Goal: Task Accomplishment & Management: Manage account settings

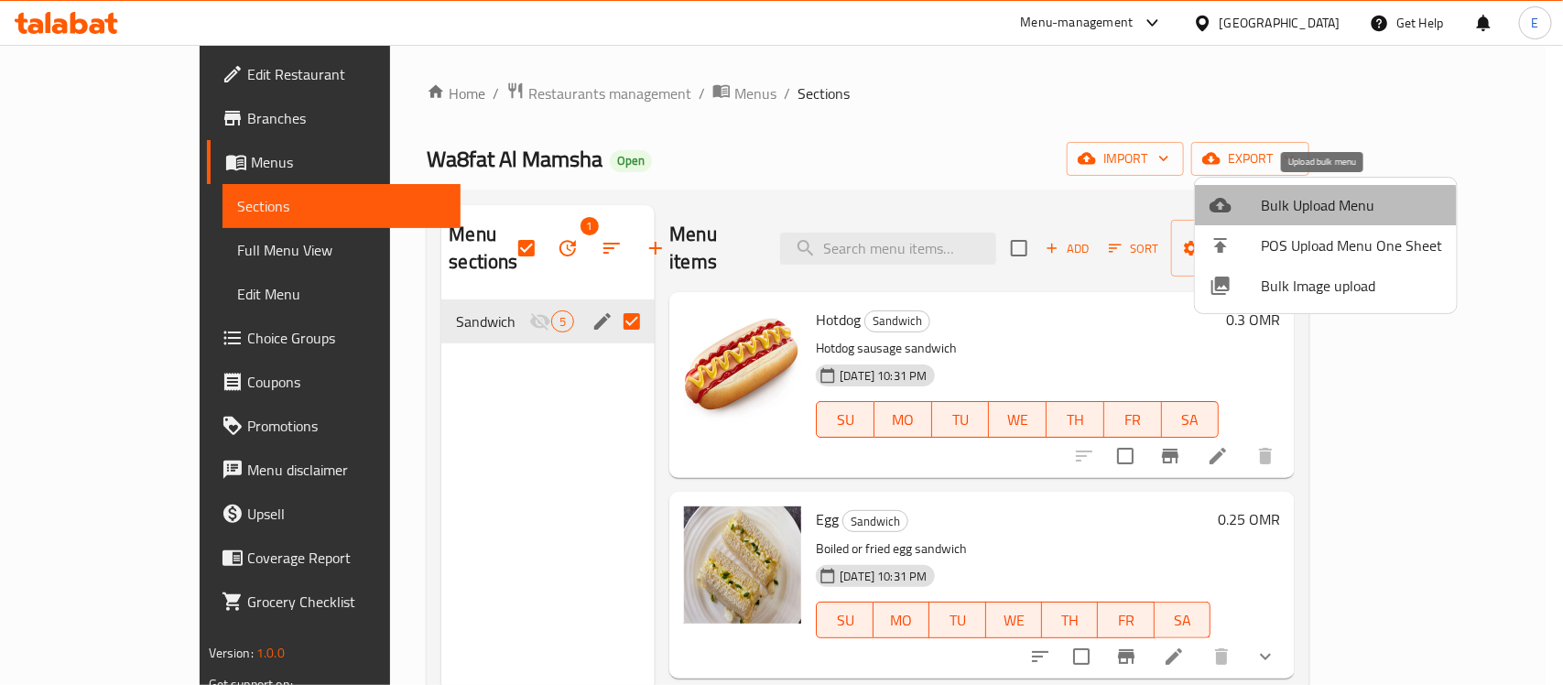
click at [1325, 212] on span "Bulk Upload Menu" at bounding box center [1351, 205] width 181 height 22
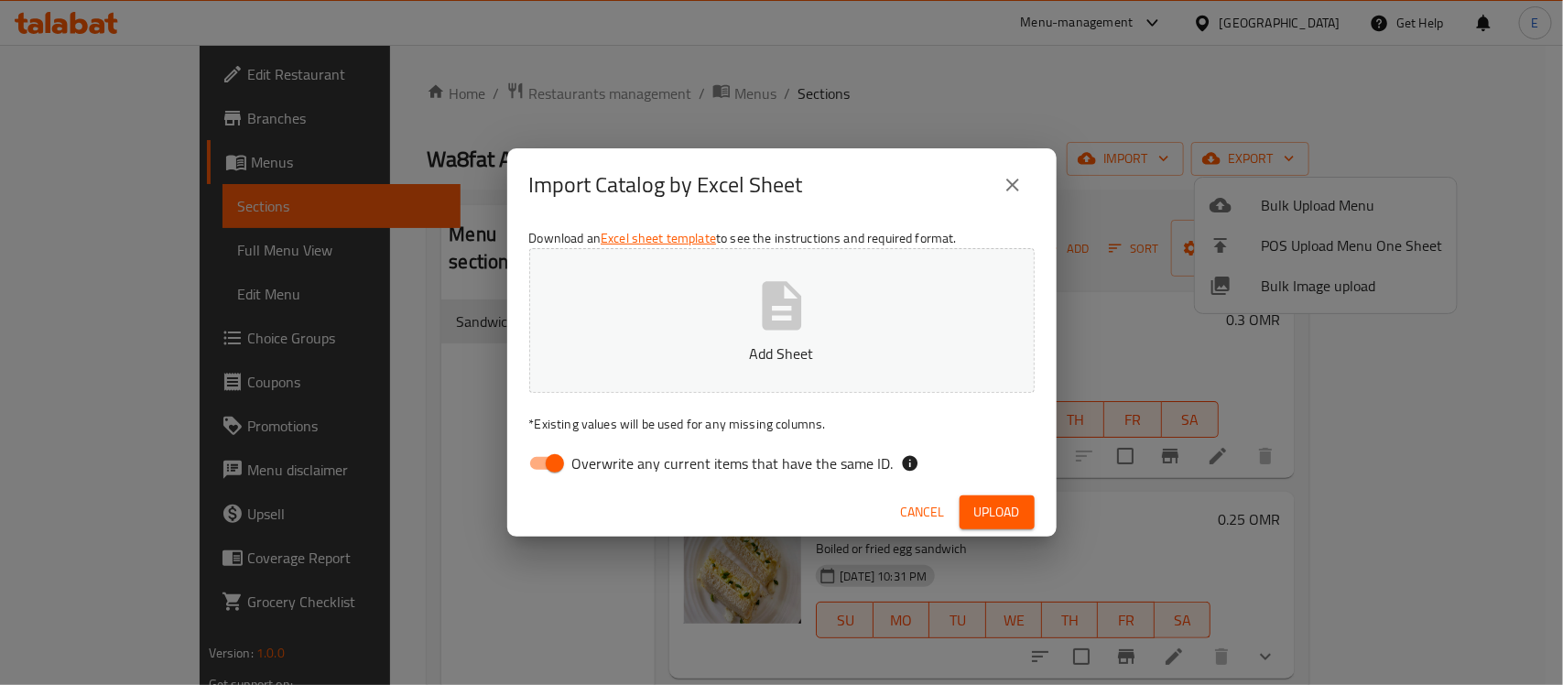
click at [886, 312] on button "Add Sheet" at bounding box center [781, 320] width 505 height 145
click at [551, 454] on input "Overwrite any current items that have the same ID." at bounding box center [555, 463] width 104 height 35
checkbox input "false"
click at [976, 508] on span "Upload" at bounding box center [997, 512] width 46 height 23
click at [993, 505] on span "Upload" at bounding box center [997, 512] width 46 height 23
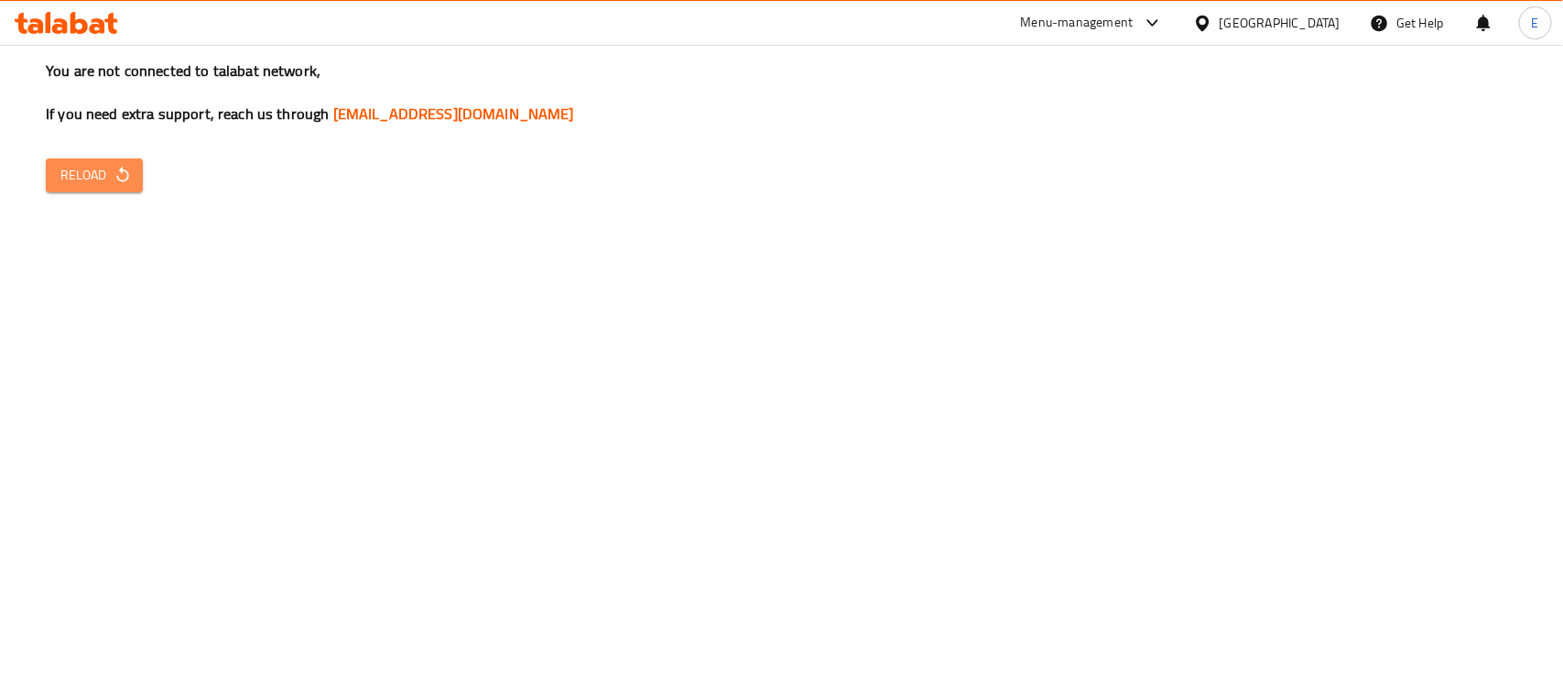
click at [93, 160] on button "Reload" at bounding box center [94, 175] width 97 height 34
click at [85, 179] on span "Reload" at bounding box center [94, 175] width 68 height 23
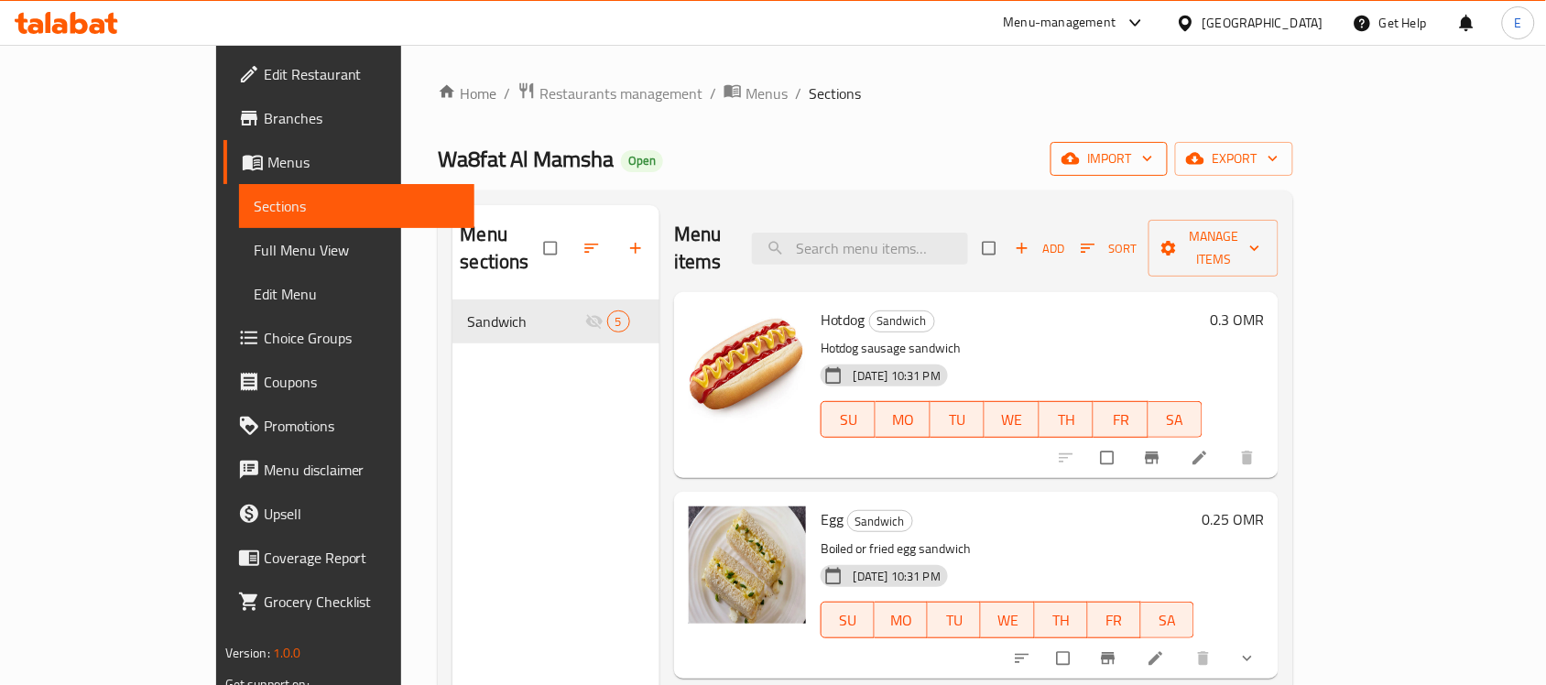
click at [1153, 157] on span "import" at bounding box center [1109, 158] width 88 height 23
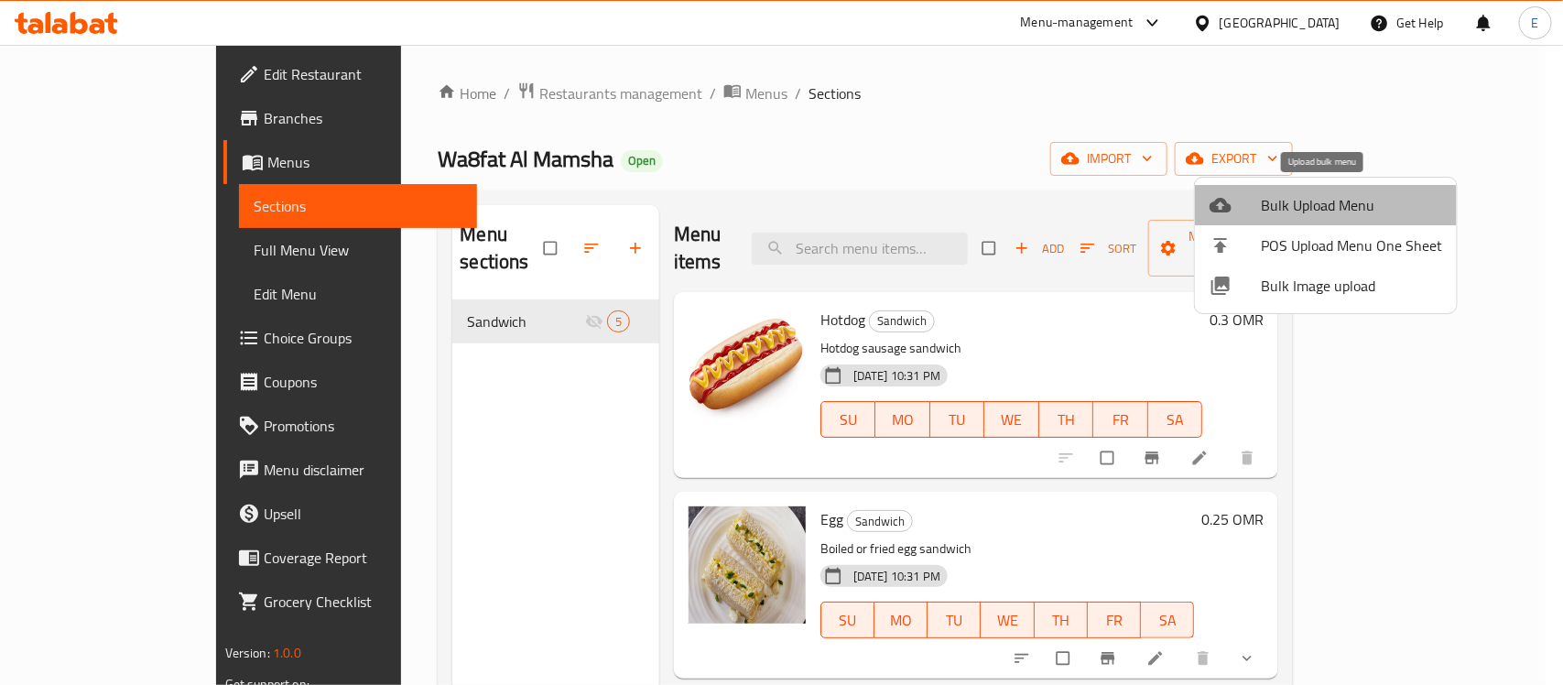
click at [1329, 202] on span "Bulk Upload Menu" at bounding box center [1351, 205] width 181 height 22
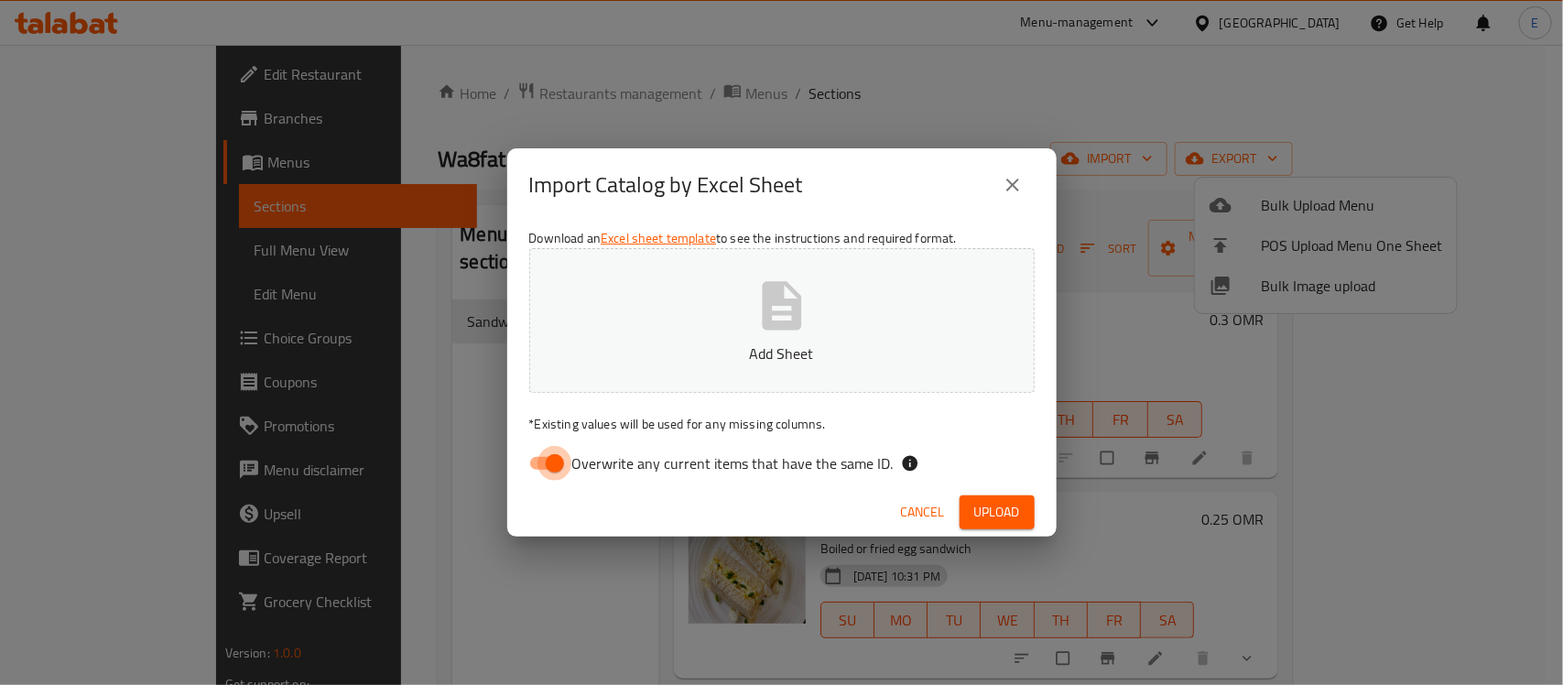
click at [543, 468] on input "Overwrite any current items that have the same ID." at bounding box center [555, 463] width 104 height 35
checkbox input "false"
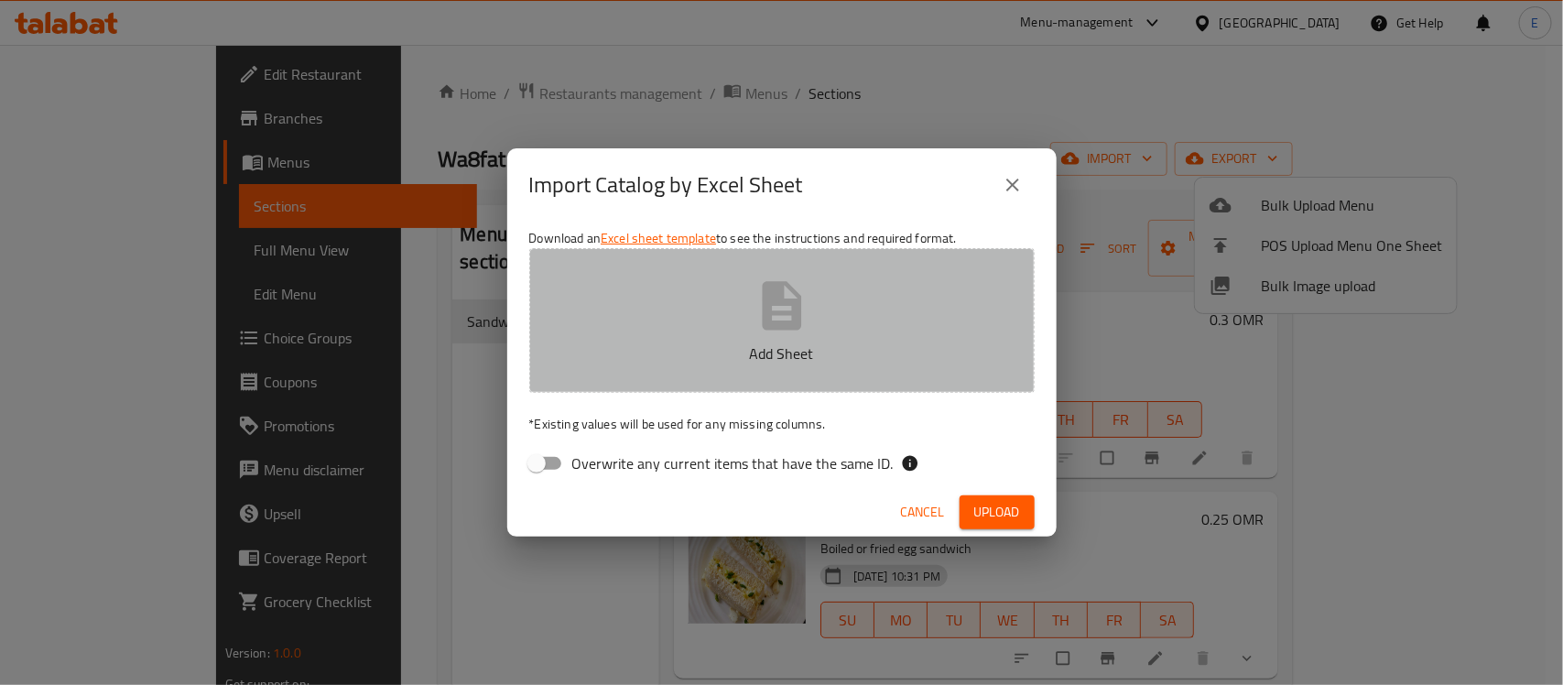
click at [755, 320] on icon "button" at bounding box center [782, 306] width 59 height 59
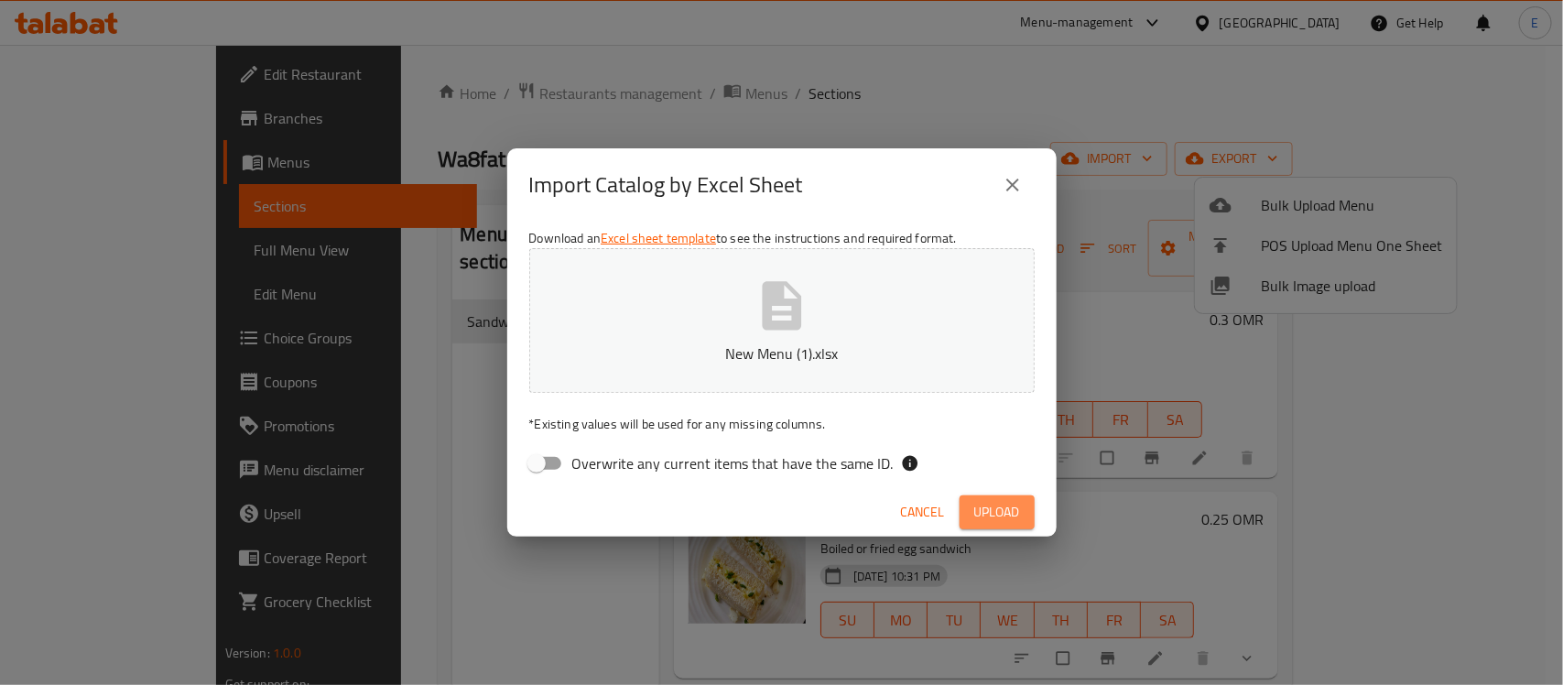
click at [982, 506] on span "Upload" at bounding box center [997, 512] width 46 height 23
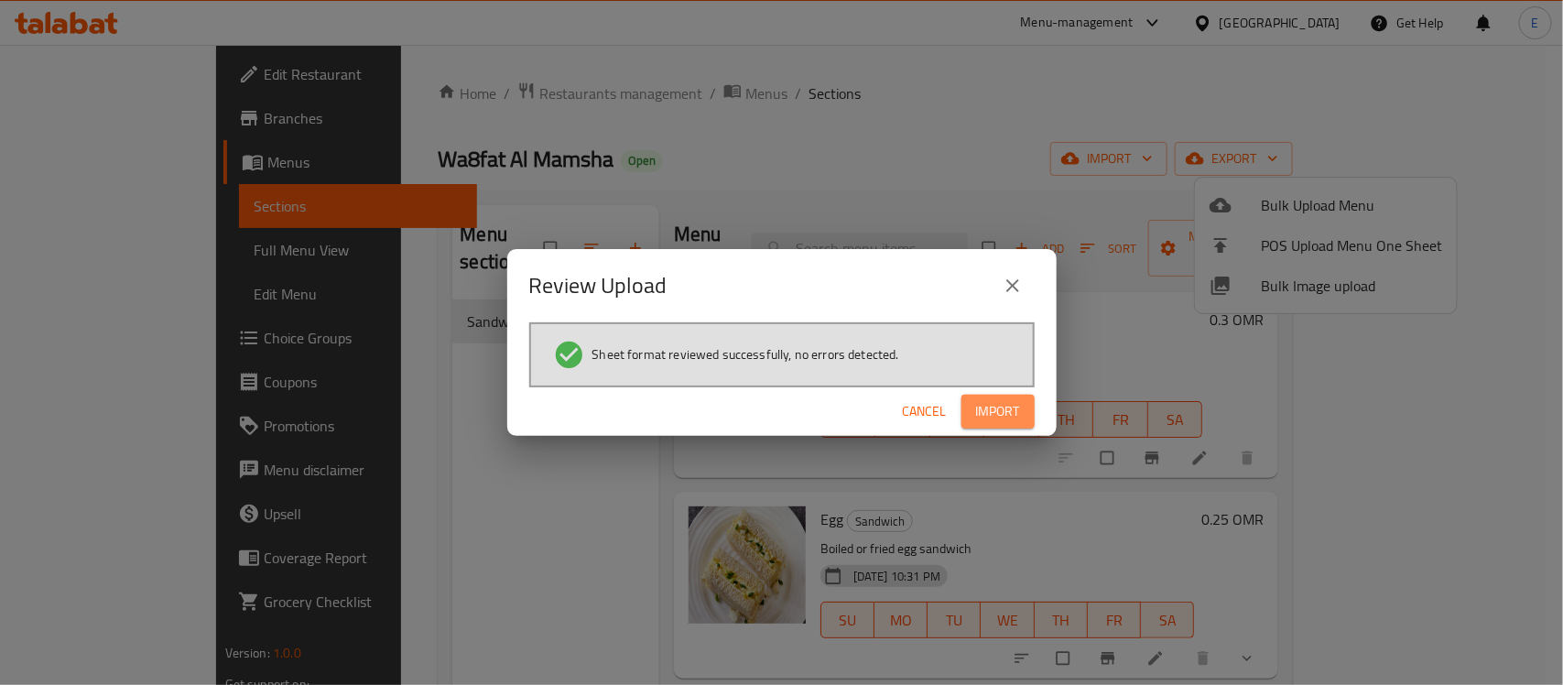
click at [990, 419] on span "Import" at bounding box center [998, 411] width 44 height 23
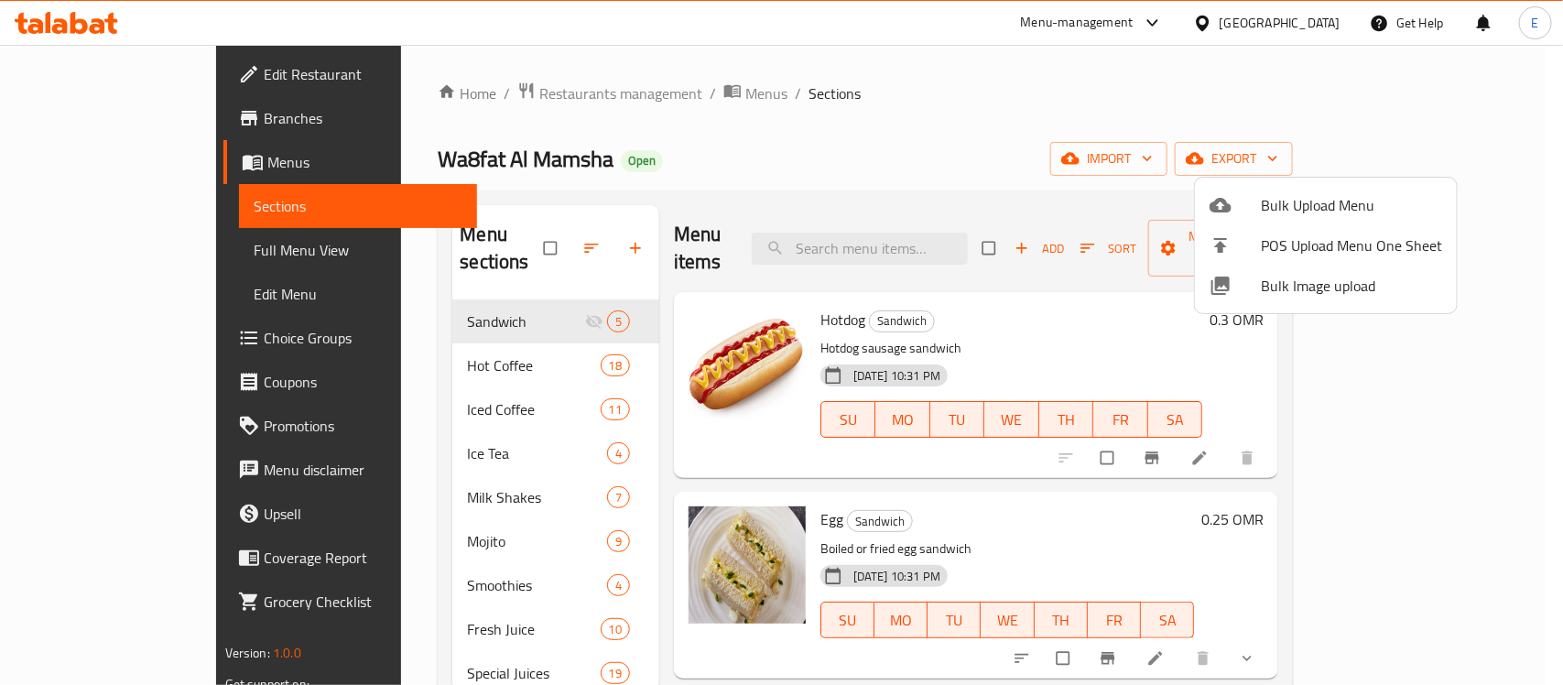
click at [609, 364] on div at bounding box center [781, 342] width 1563 height 685
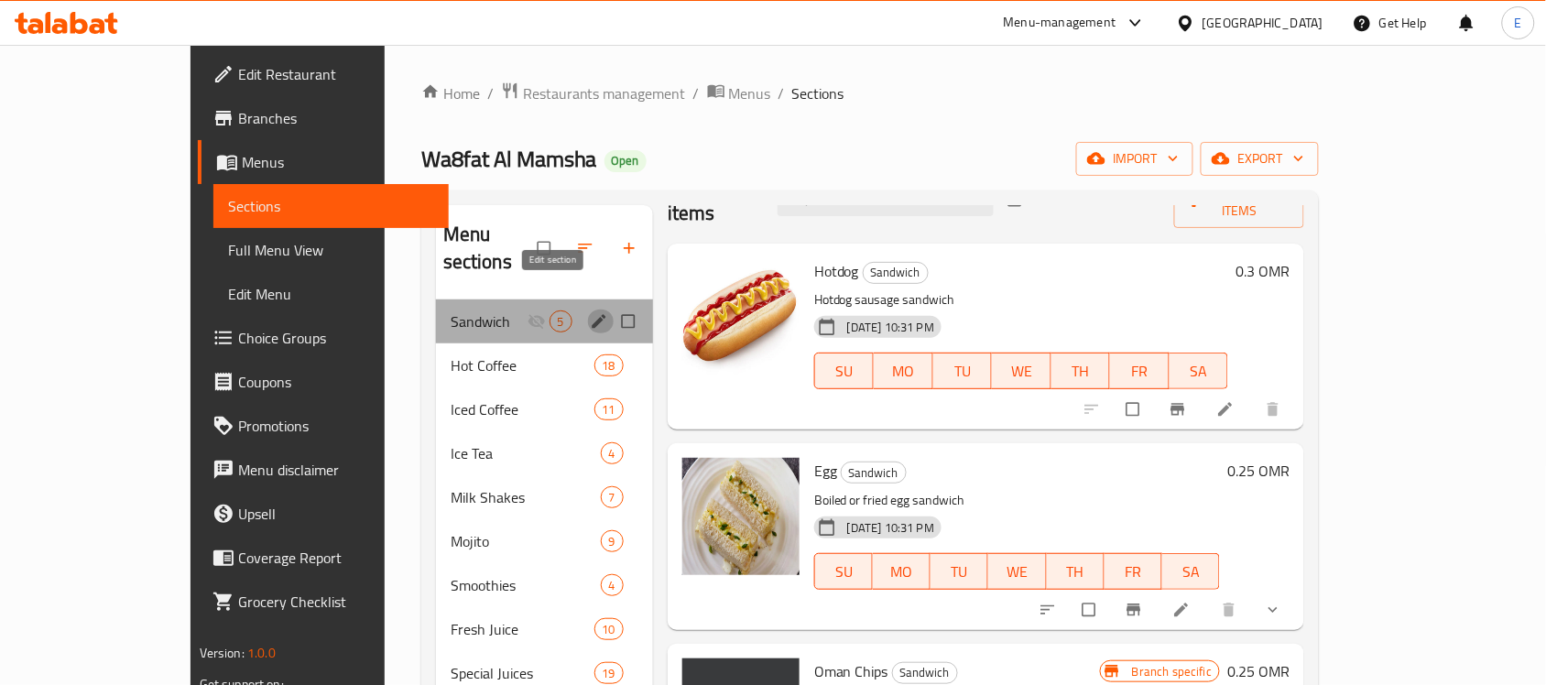
click at [590, 312] on icon "edit" at bounding box center [599, 321] width 18 height 18
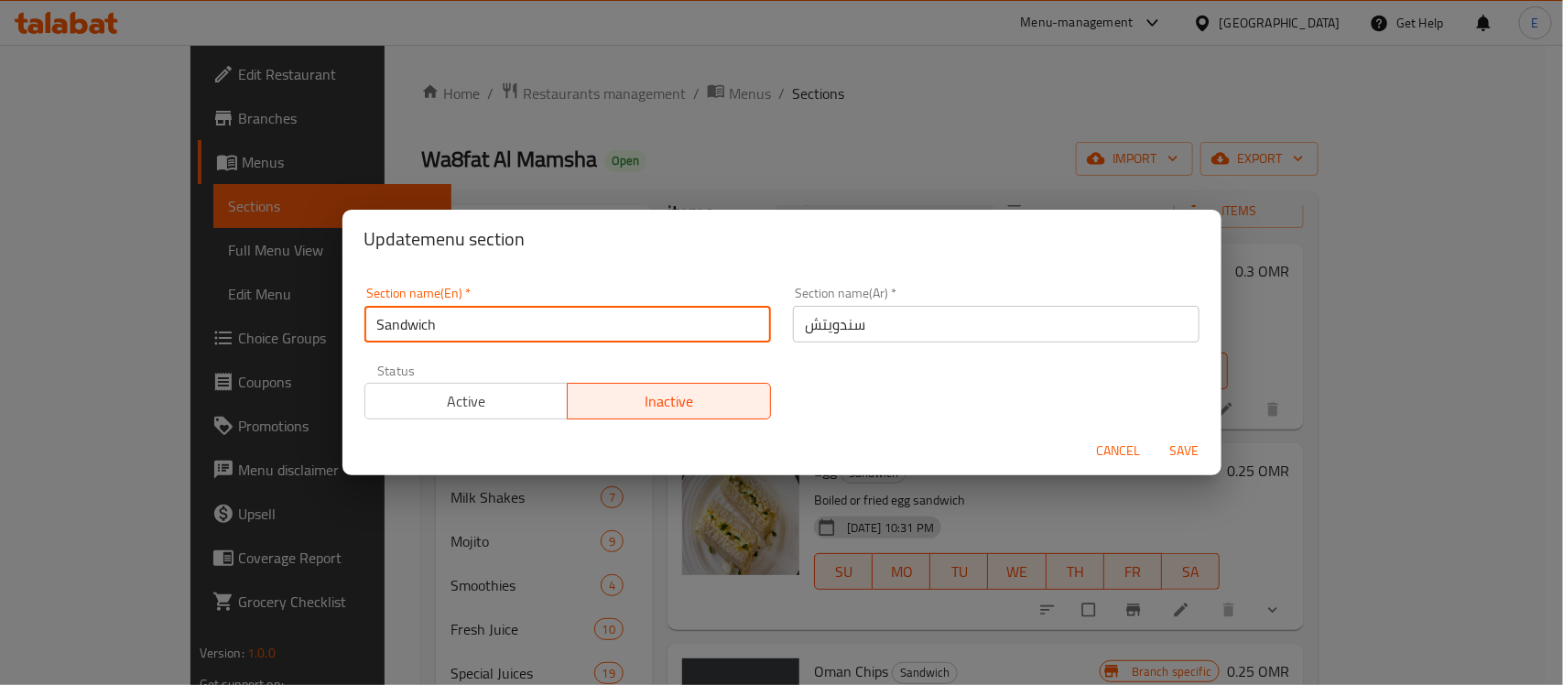
click at [549, 323] on input "Sandwich" at bounding box center [567, 324] width 407 height 37
type input "Delete"
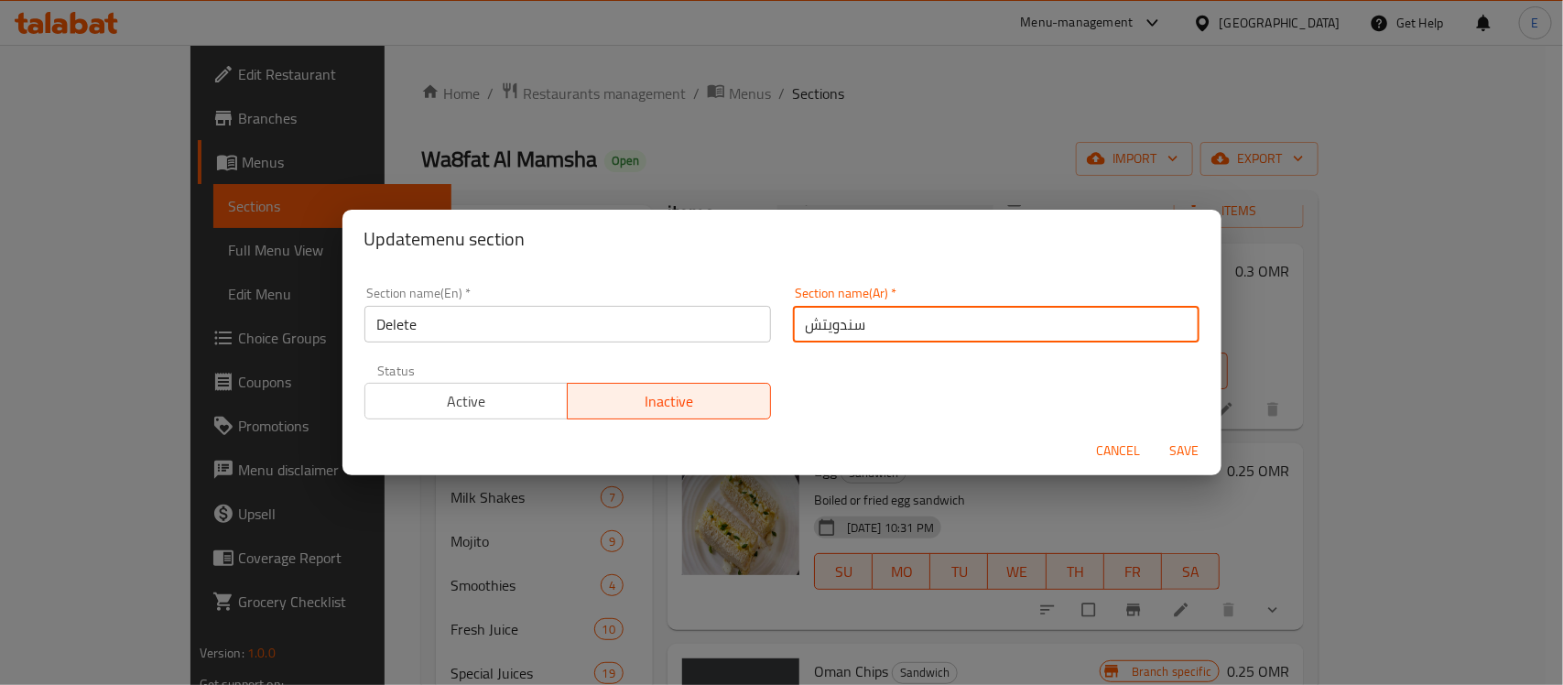
click at [845, 320] on input "سندويتش" at bounding box center [996, 324] width 407 height 37
type input "h"
type input "امسح"
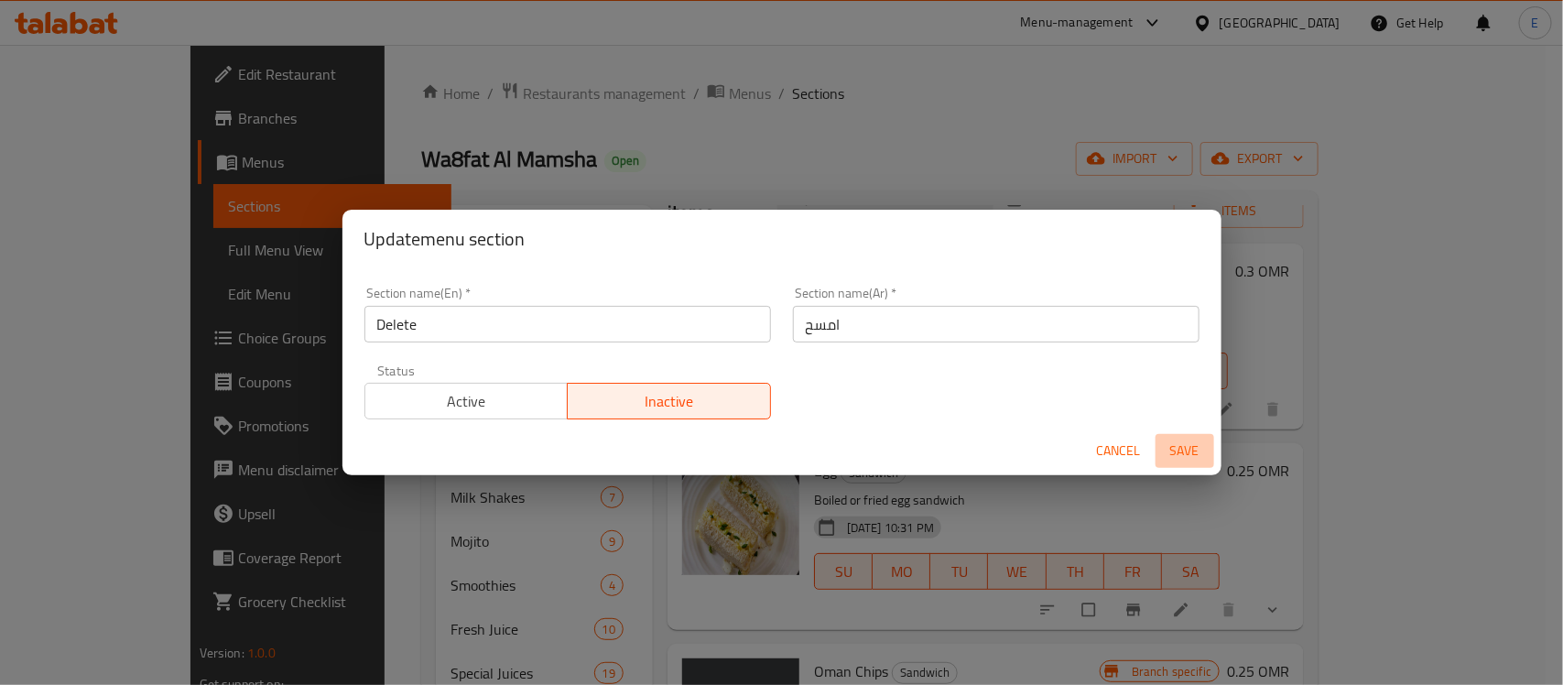
click at [1192, 453] on span "Save" at bounding box center [1185, 451] width 44 height 23
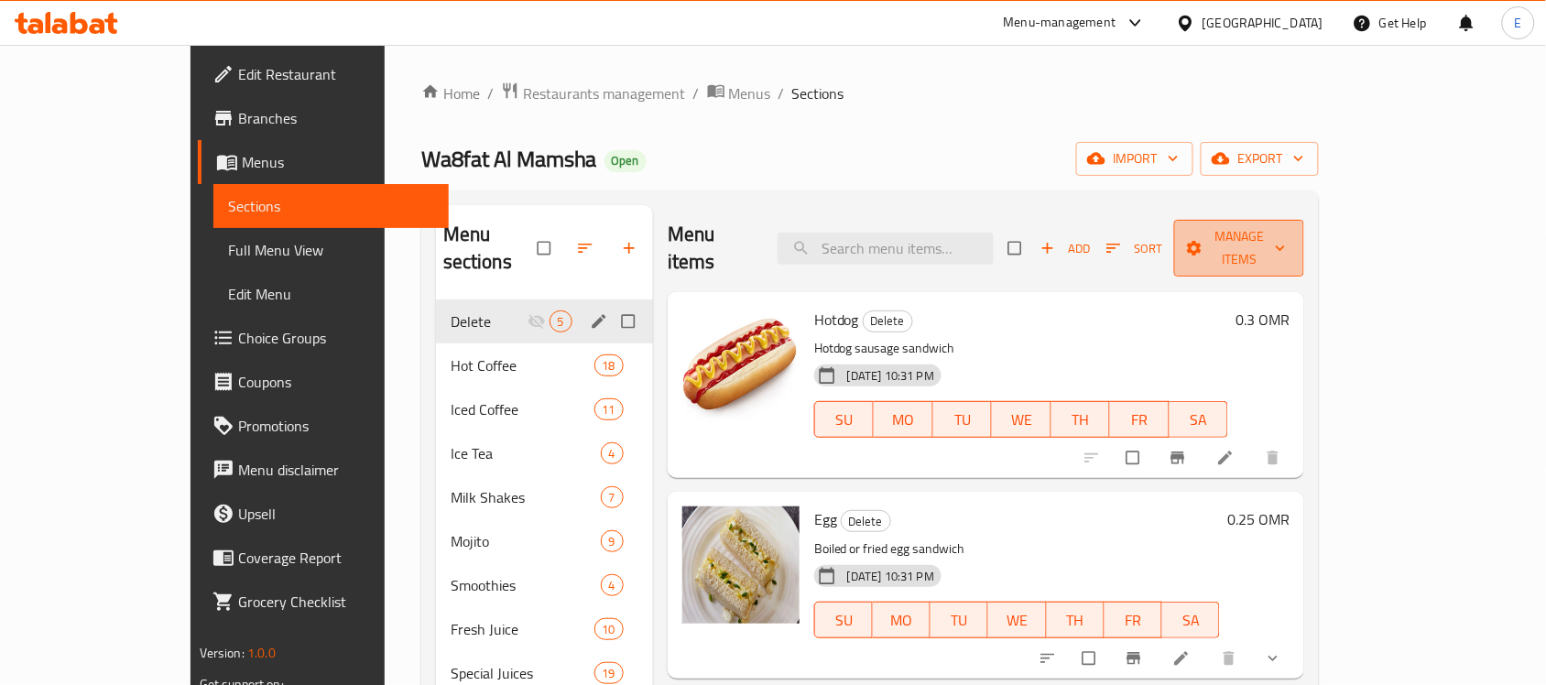
click at [1289, 235] on span "Manage items" at bounding box center [1238, 248] width 101 height 46
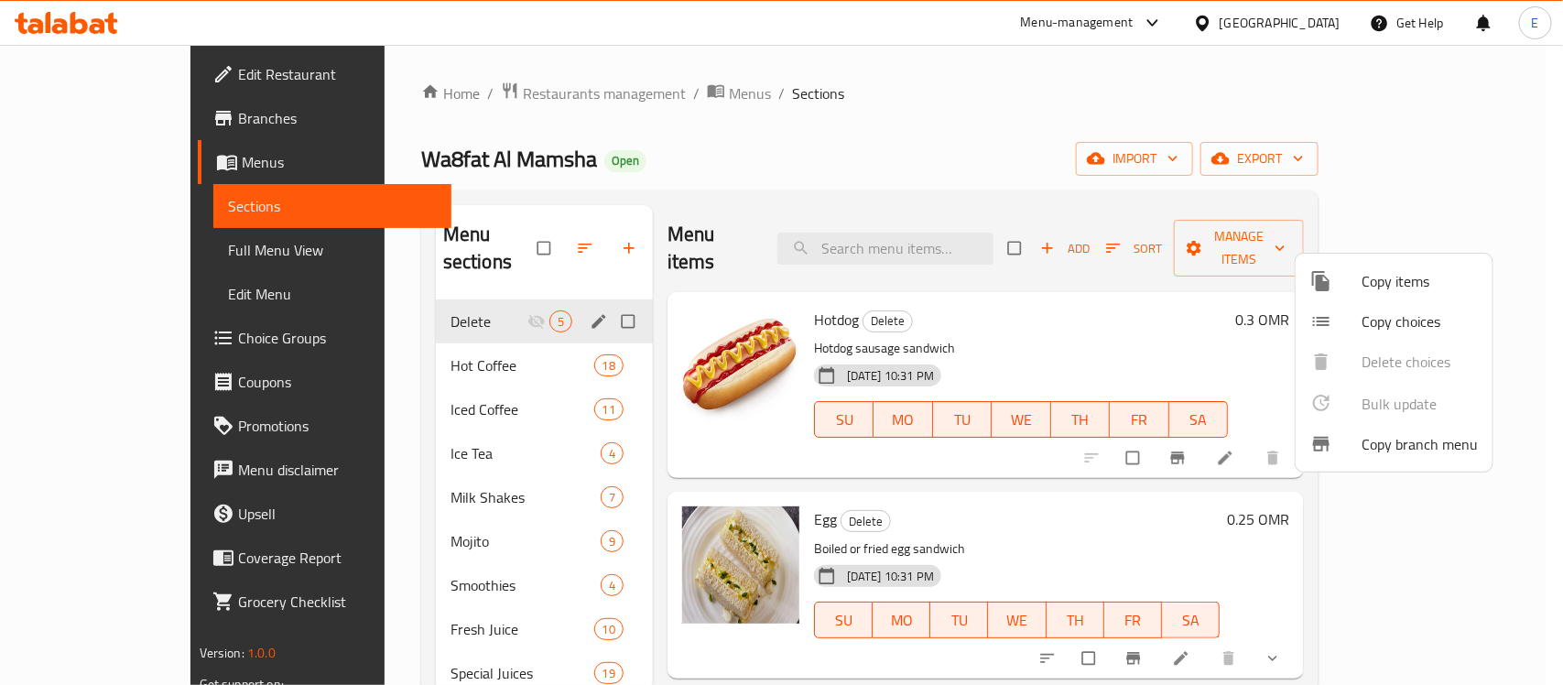
click at [1074, 289] on div at bounding box center [781, 342] width 1563 height 685
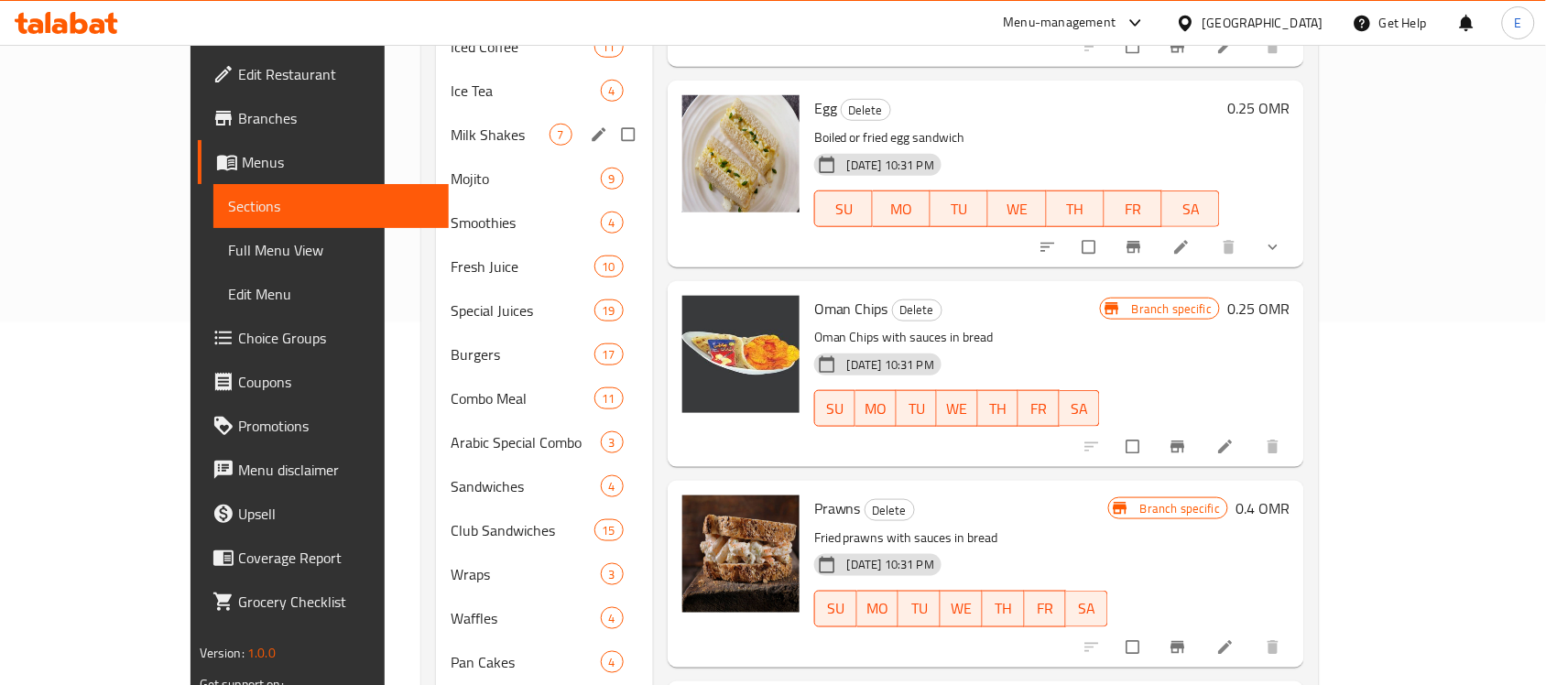
scroll to position [568, 0]
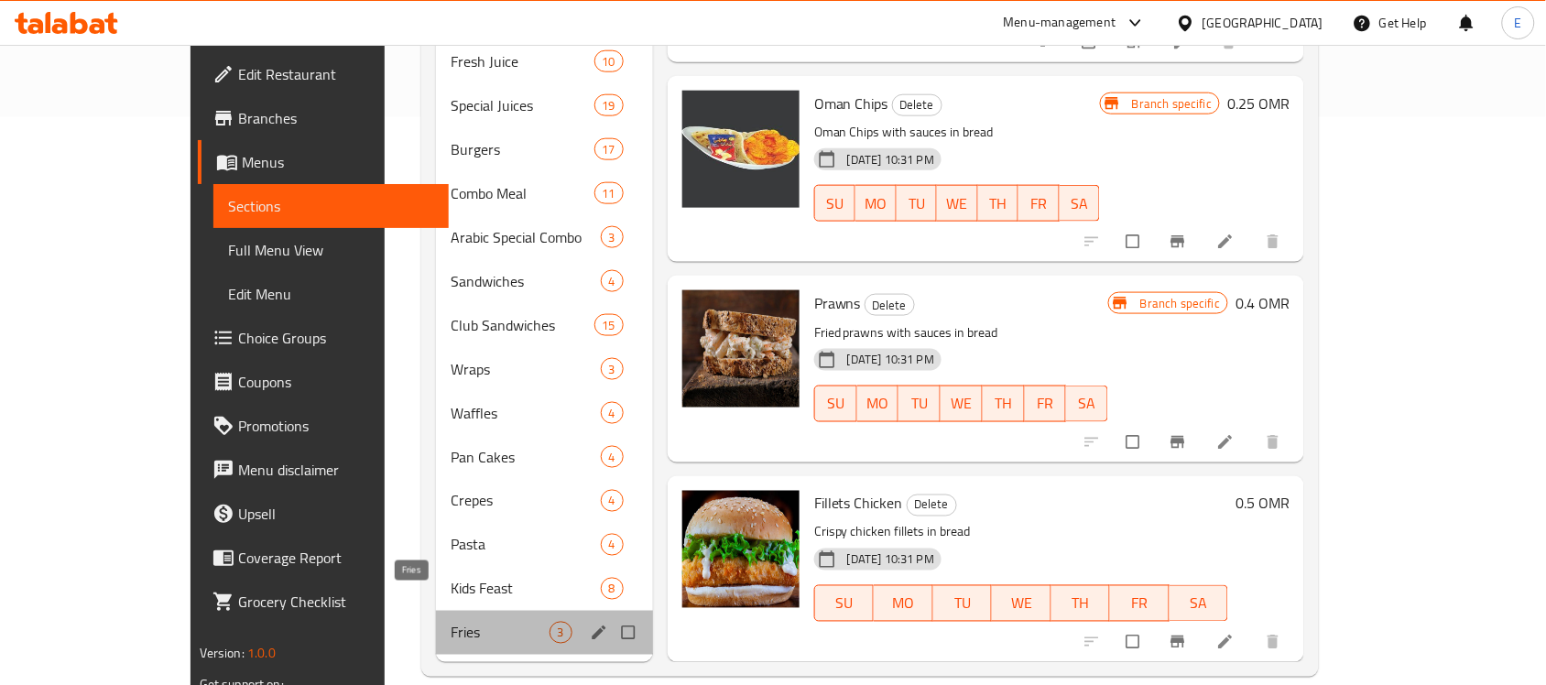
click at [450, 622] on span "Fries" at bounding box center [499, 633] width 99 height 22
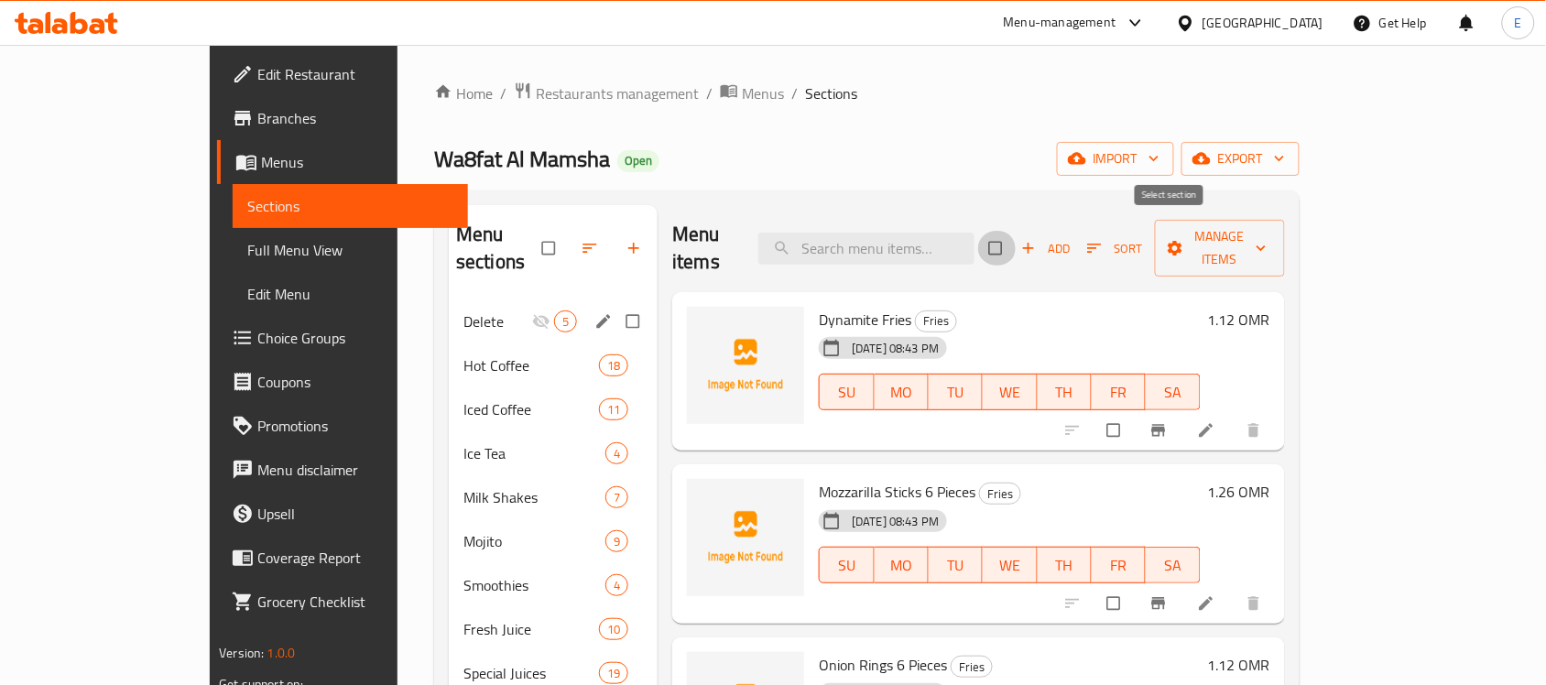
click at [1016, 233] on input "checkbox" at bounding box center [997, 248] width 38 height 35
checkbox input "true"
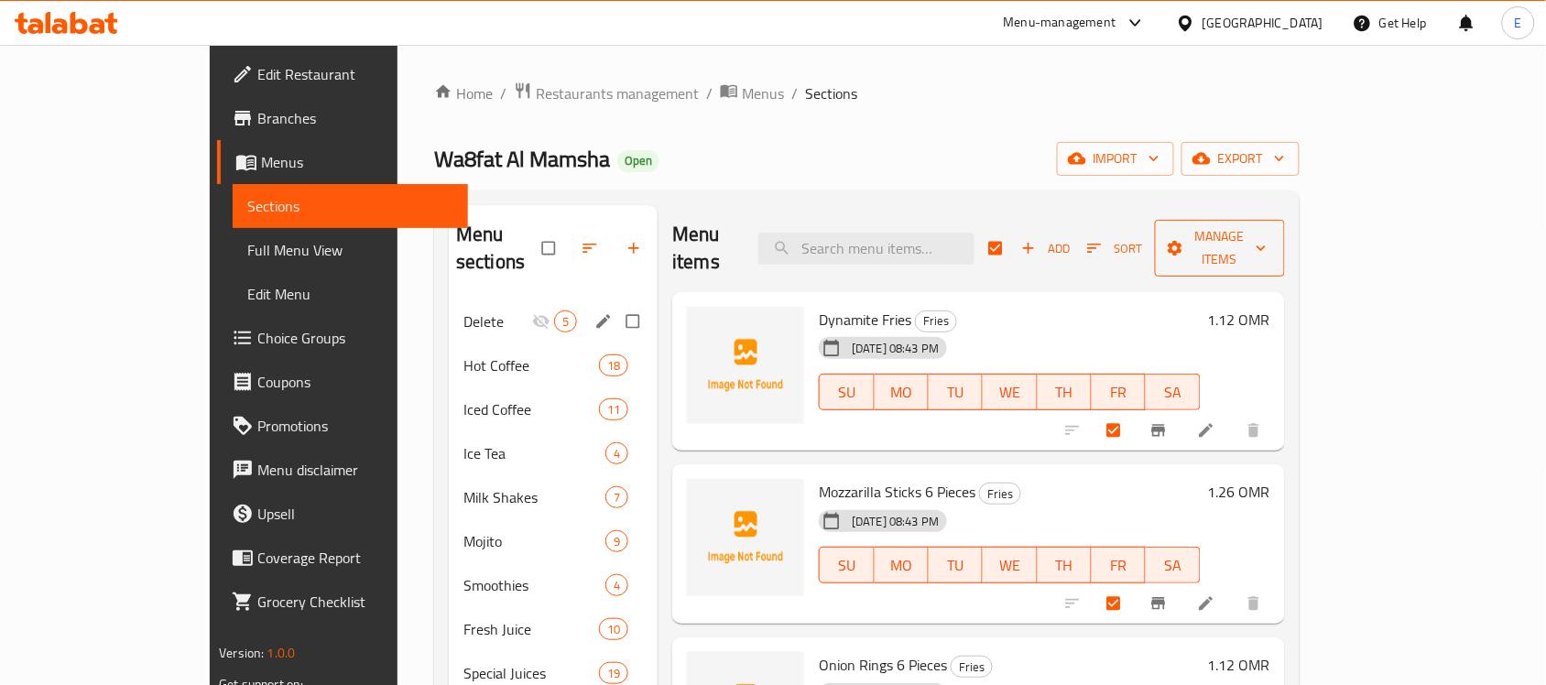
click at [1270, 241] on span "Manage items" at bounding box center [1219, 248] width 101 height 46
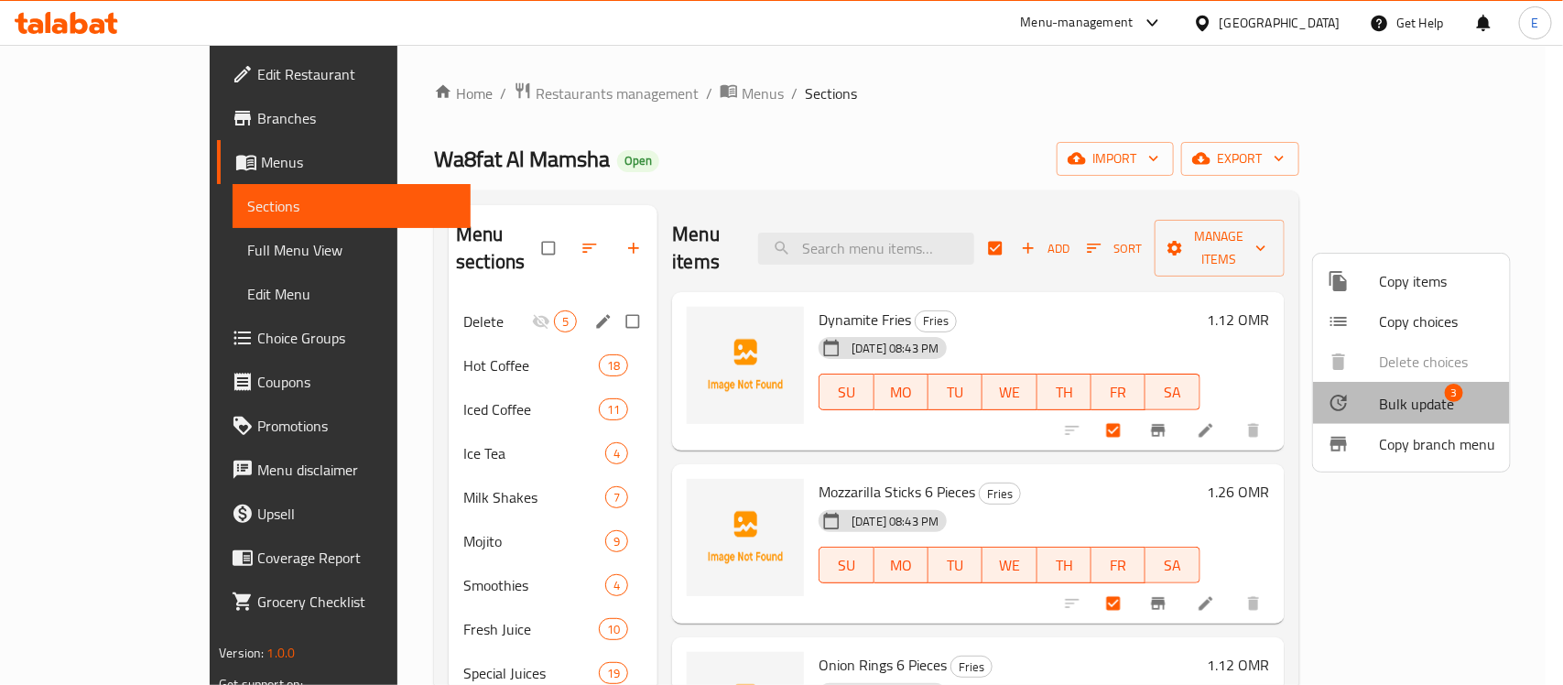
click at [1415, 403] on span "Bulk update" at bounding box center [1416, 404] width 75 height 22
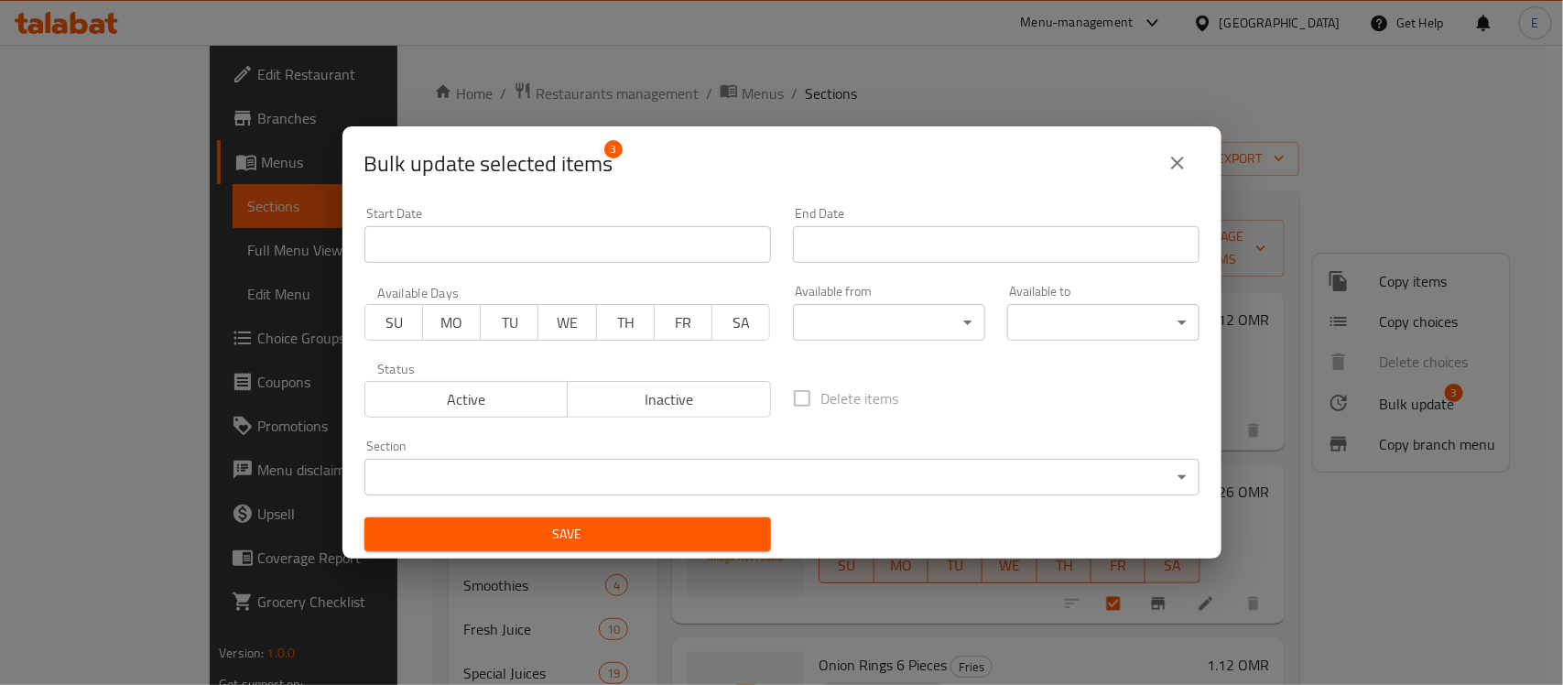
click at [749, 477] on body "​ Menu-management Oman Get Help E Edit Restaurant Branches Menus Sections Full …" at bounding box center [781, 365] width 1563 height 640
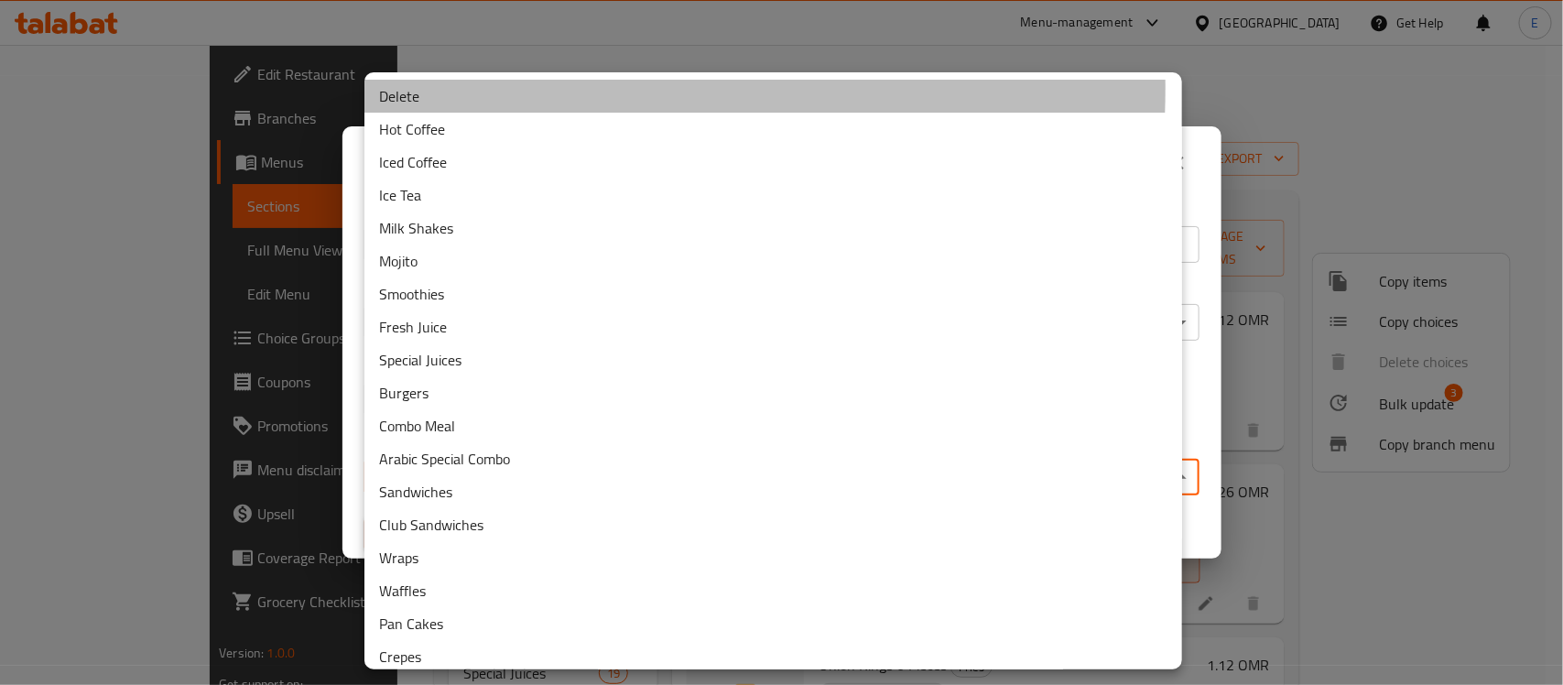
click at [437, 88] on li "Delete" at bounding box center [773, 96] width 818 height 33
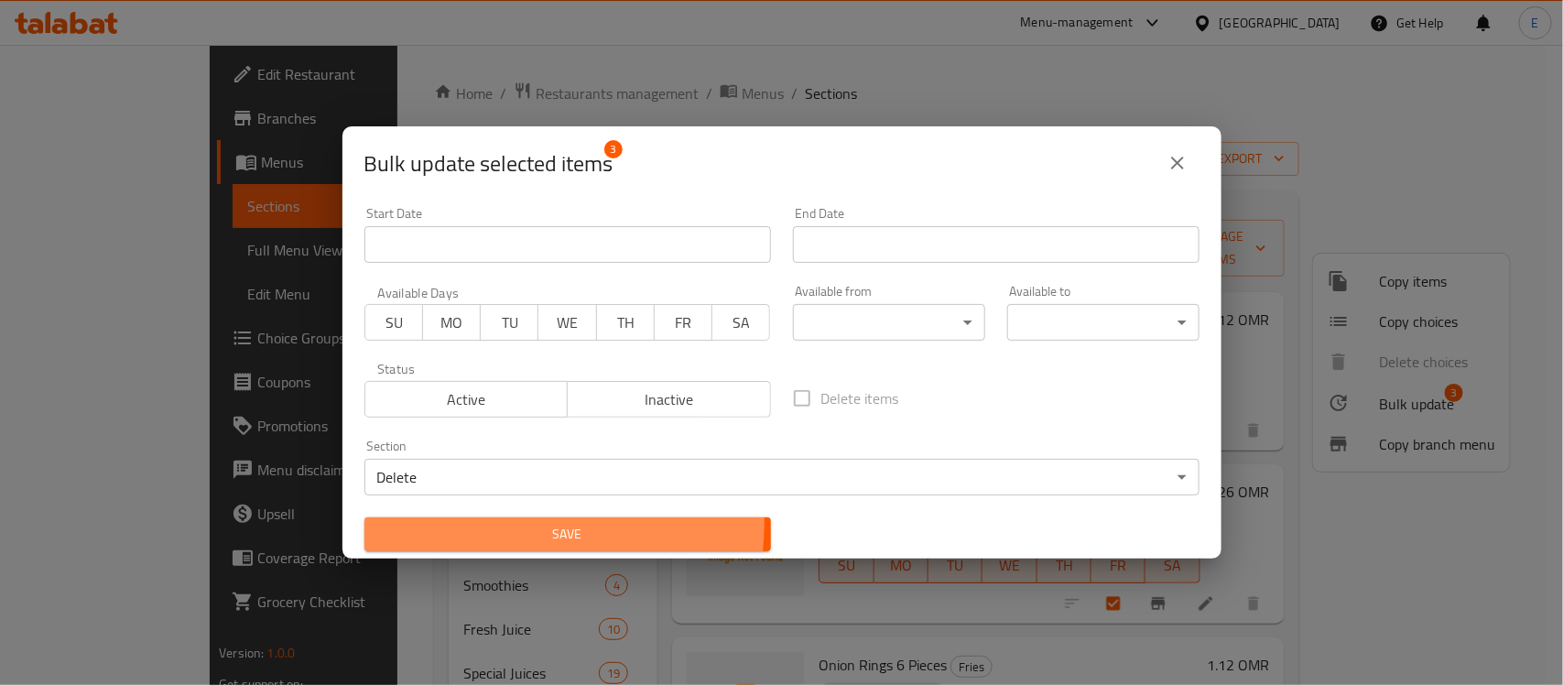
click at [532, 524] on span "Save" at bounding box center [567, 534] width 377 height 23
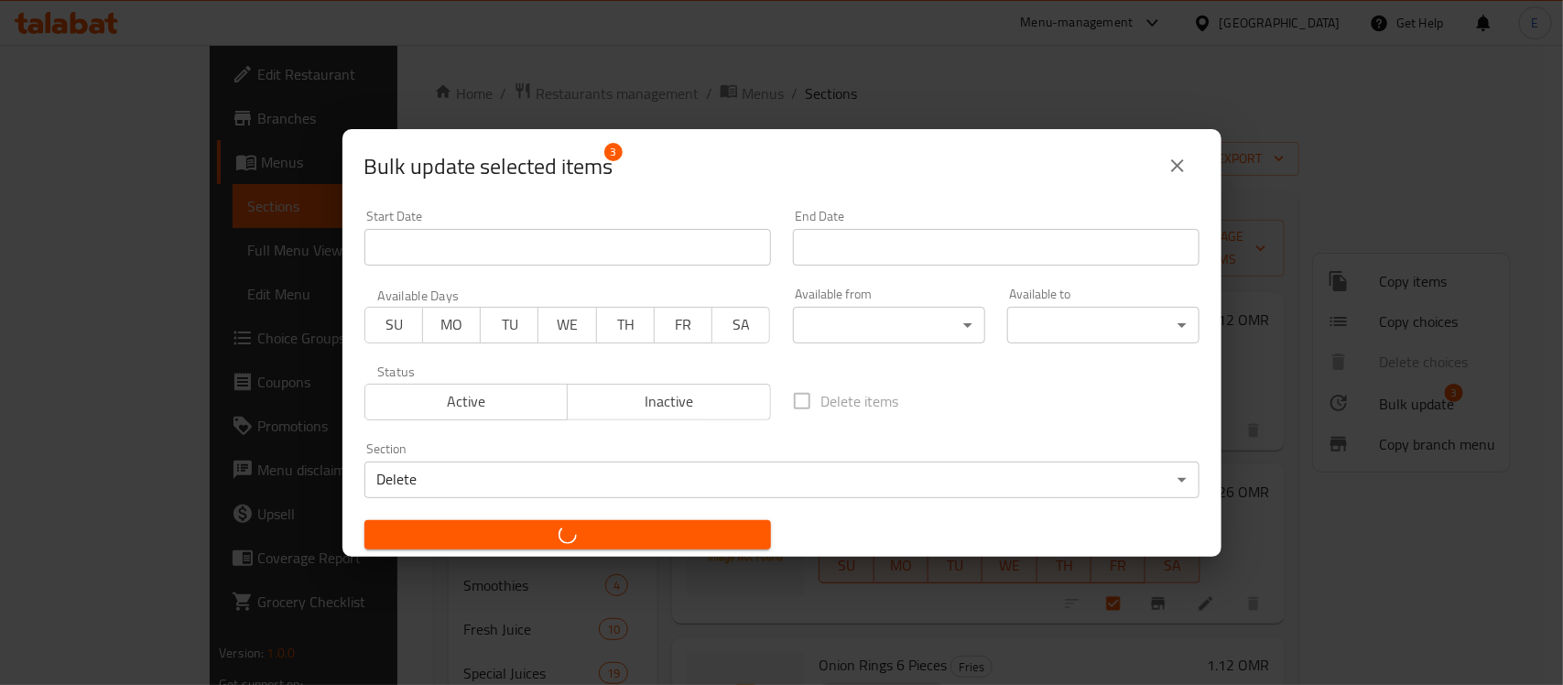
checkbox input "false"
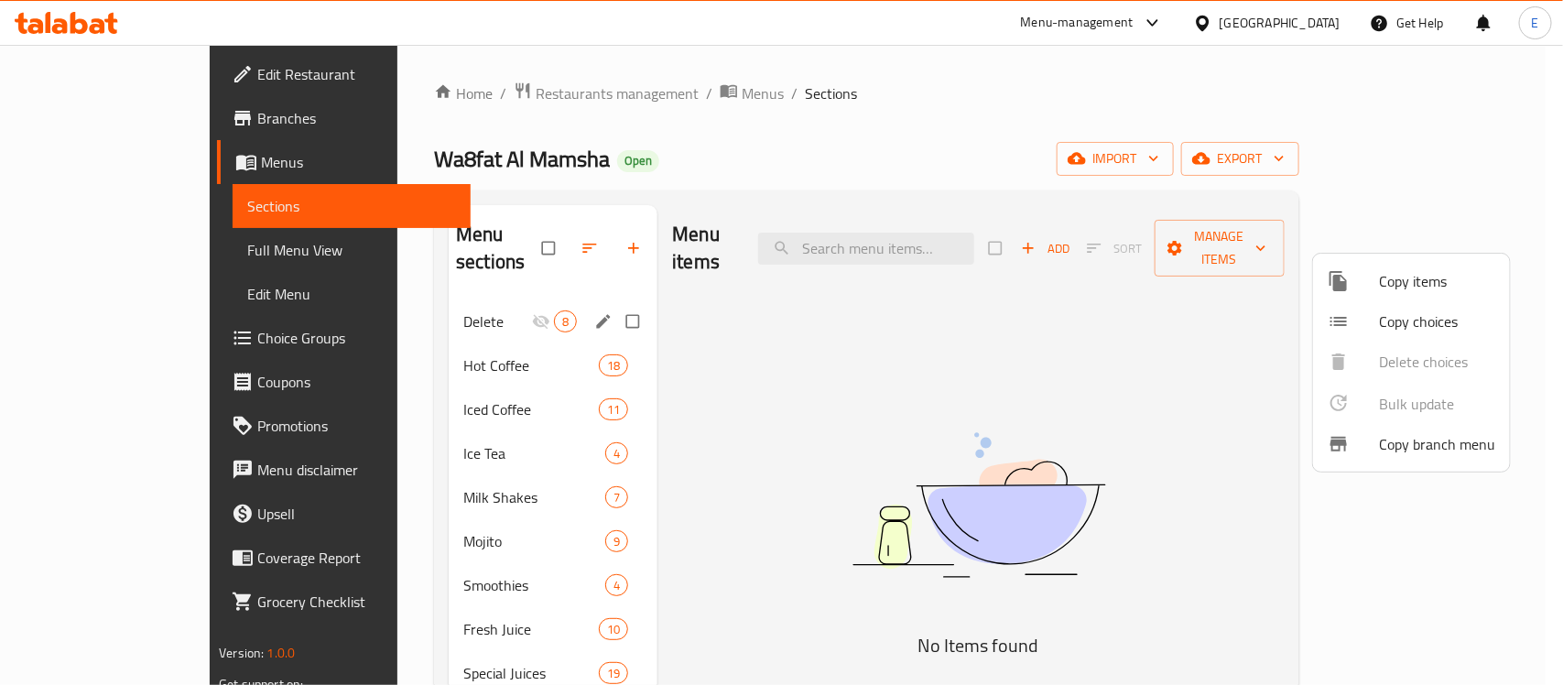
click at [387, 298] on div at bounding box center [781, 342] width 1563 height 685
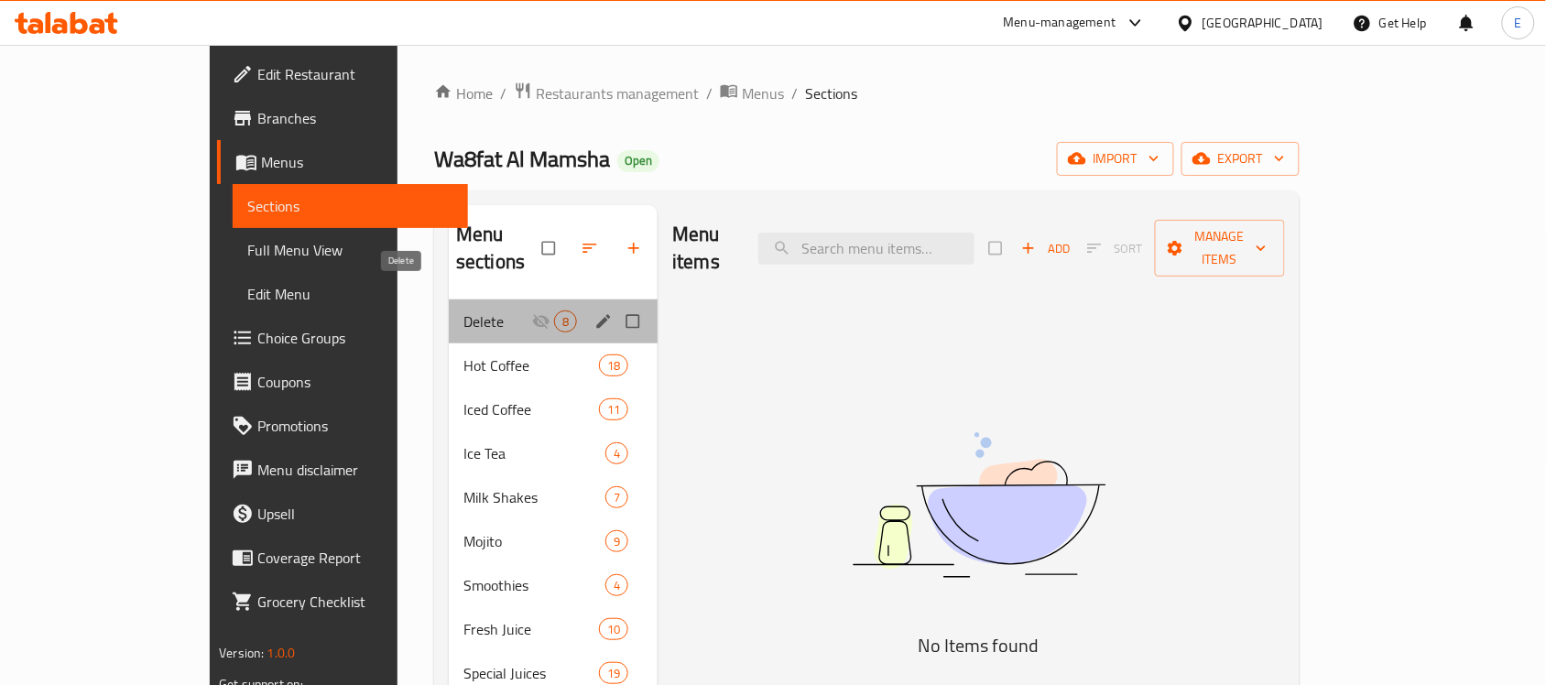
click at [463, 310] on span "Delete" at bounding box center [497, 321] width 69 height 22
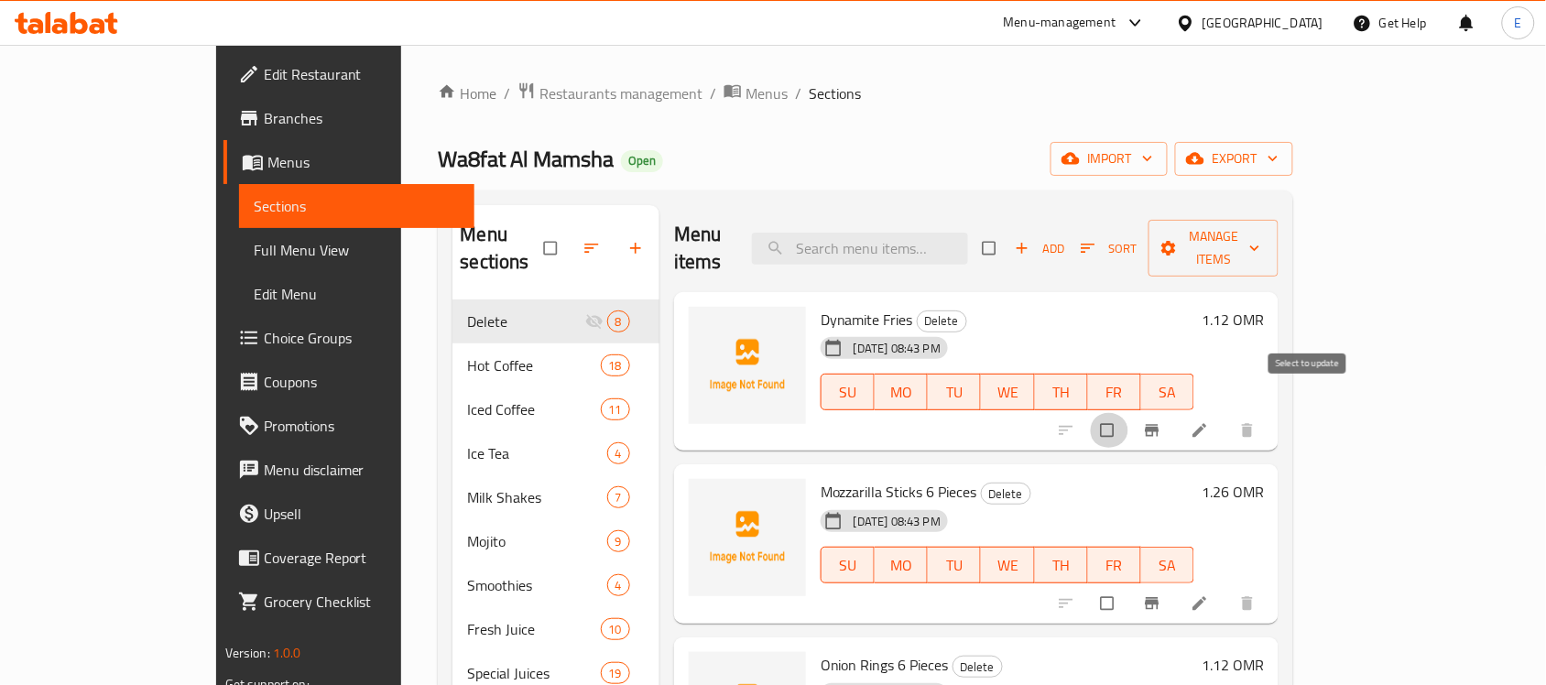
click at [1128, 413] on input "checkbox" at bounding box center [1109, 430] width 38 height 35
checkbox input "true"
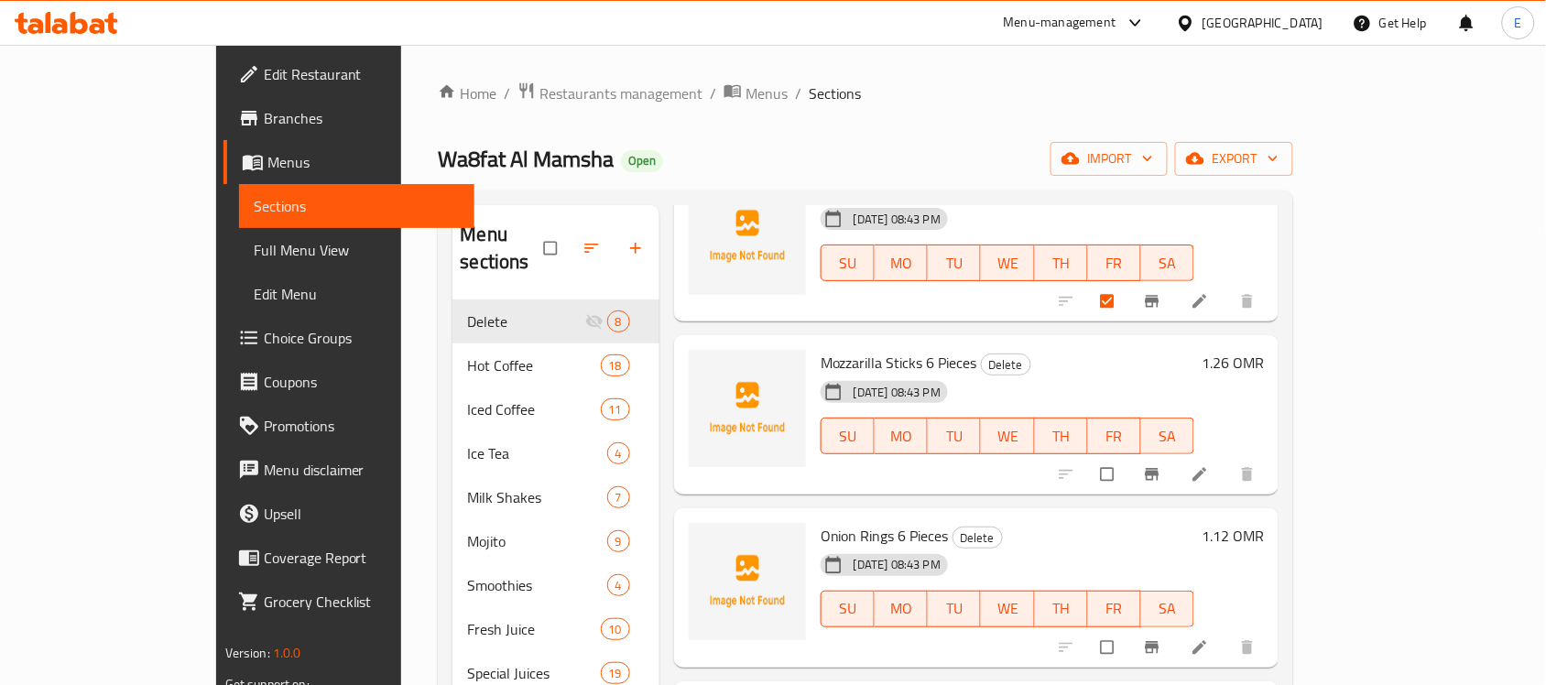
scroll to position [130, 0]
click at [1128, 456] on input "checkbox" at bounding box center [1109, 473] width 38 height 35
checkbox input "true"
click at [1128, 629] on input "checkbox" at bounding box center [1109, 646] width 38 height 35
checkbox input "true"
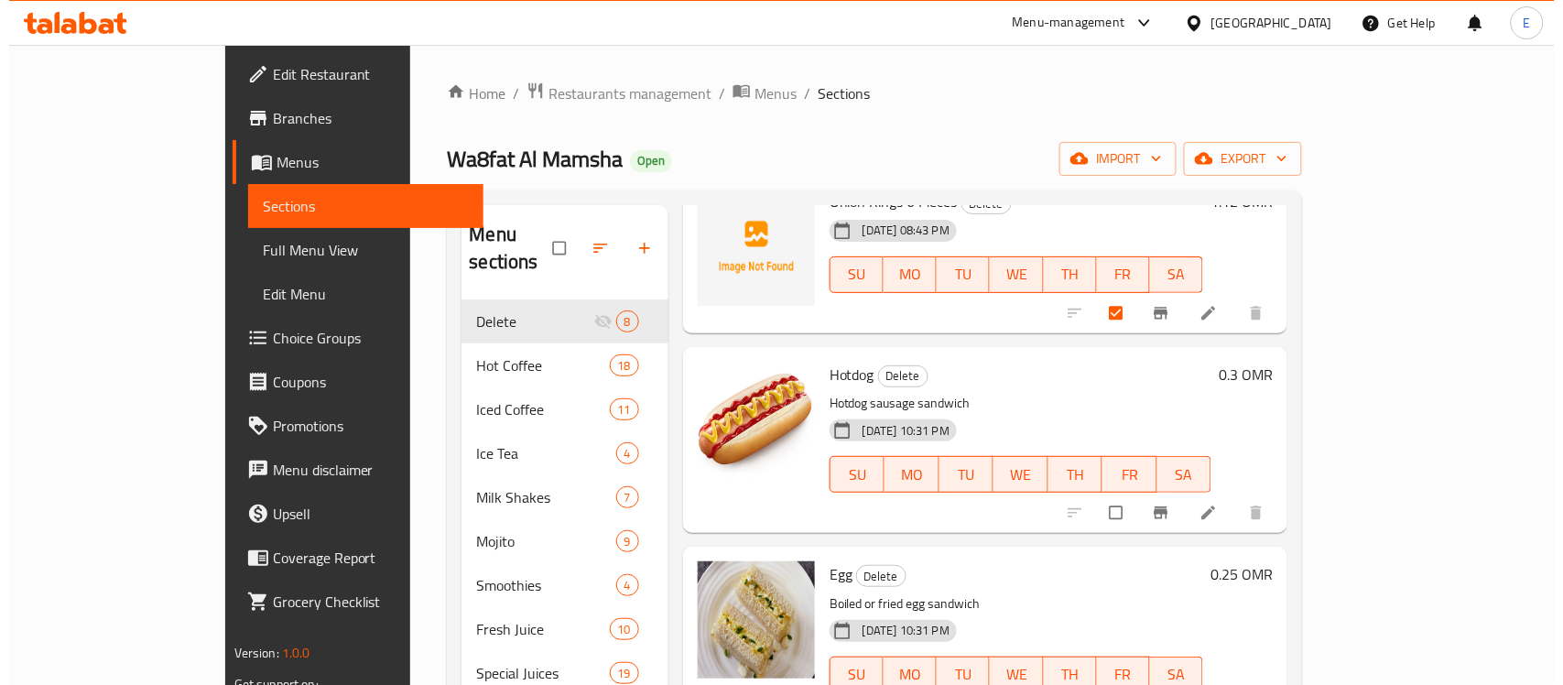
scroll to position [0, 0]
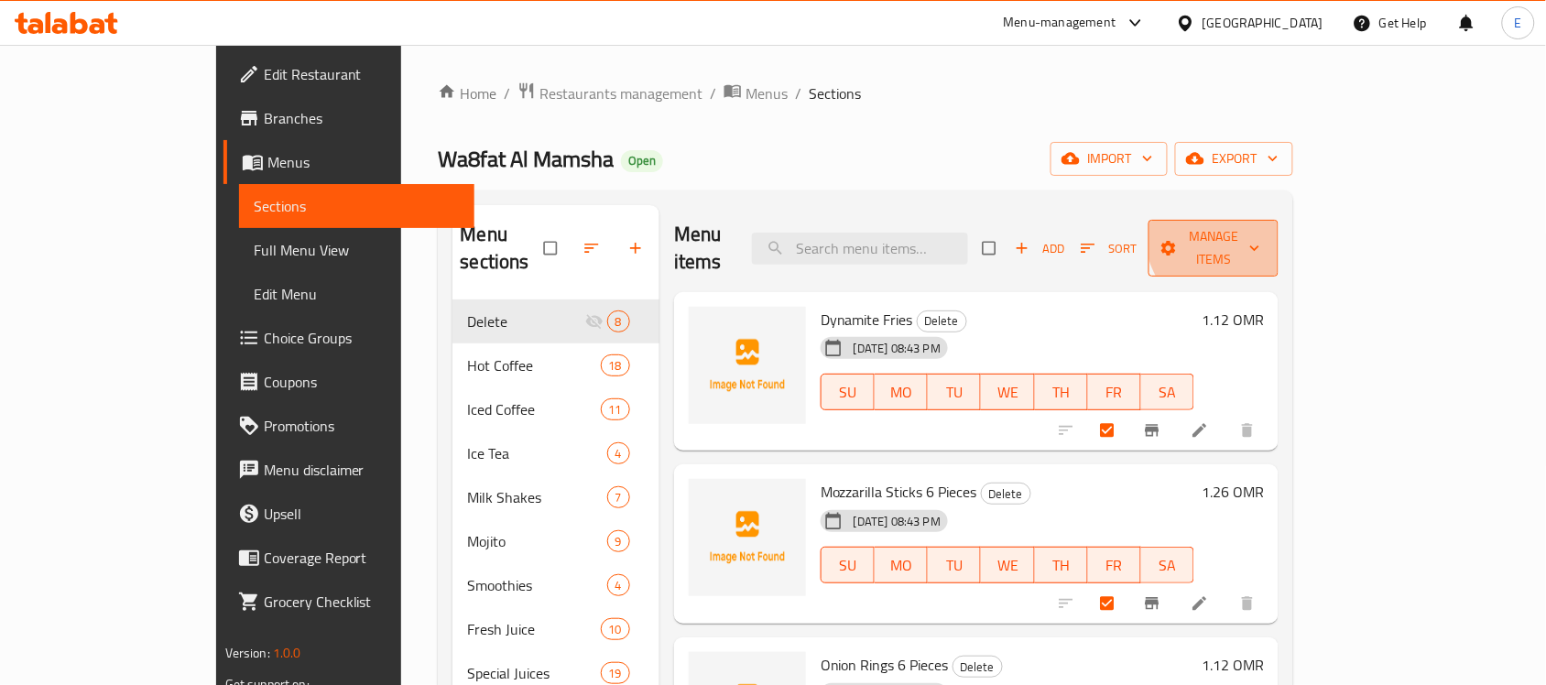
click at [1264, 233] on span "Manage items" at bounding box center [1213, 248] width 101 height 46
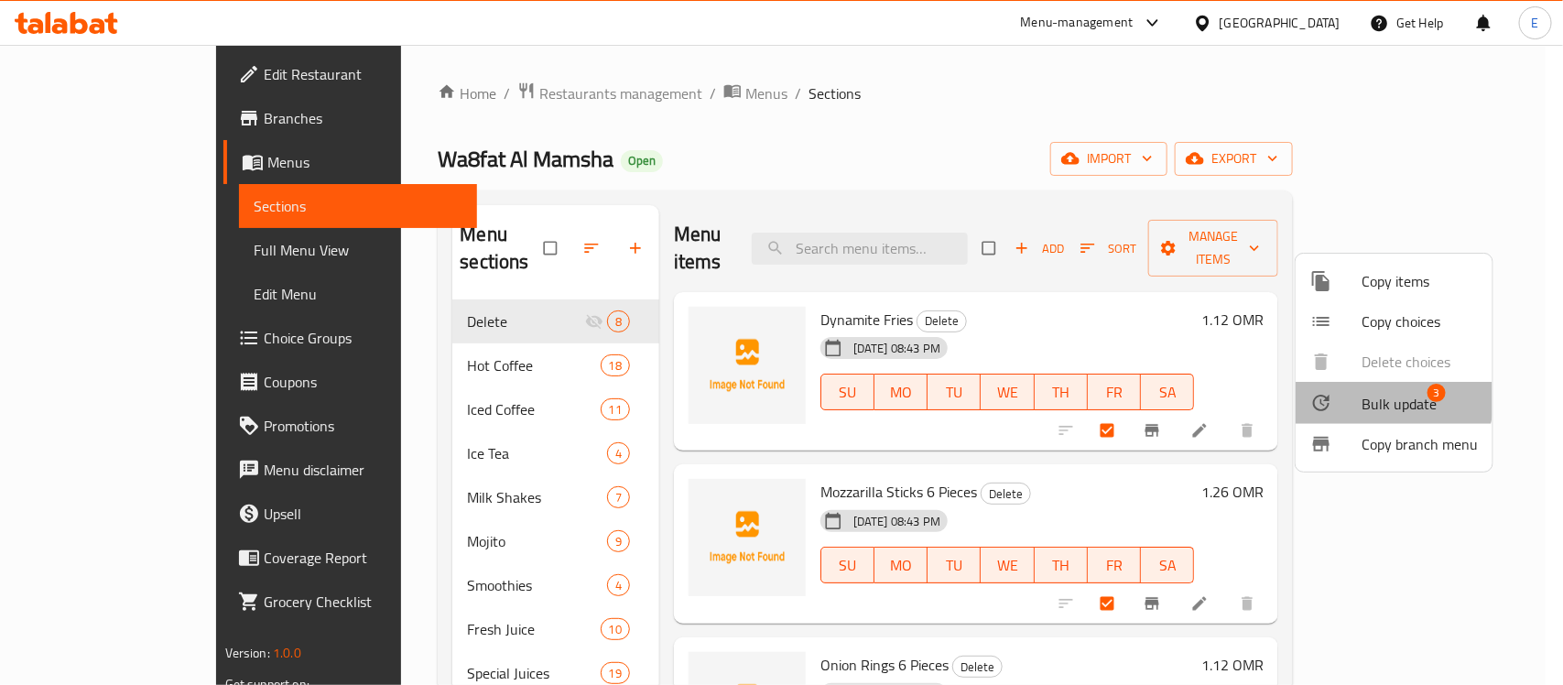
click at [1356, 395] on div at bounding box center [1335, 403] width 51 height 22
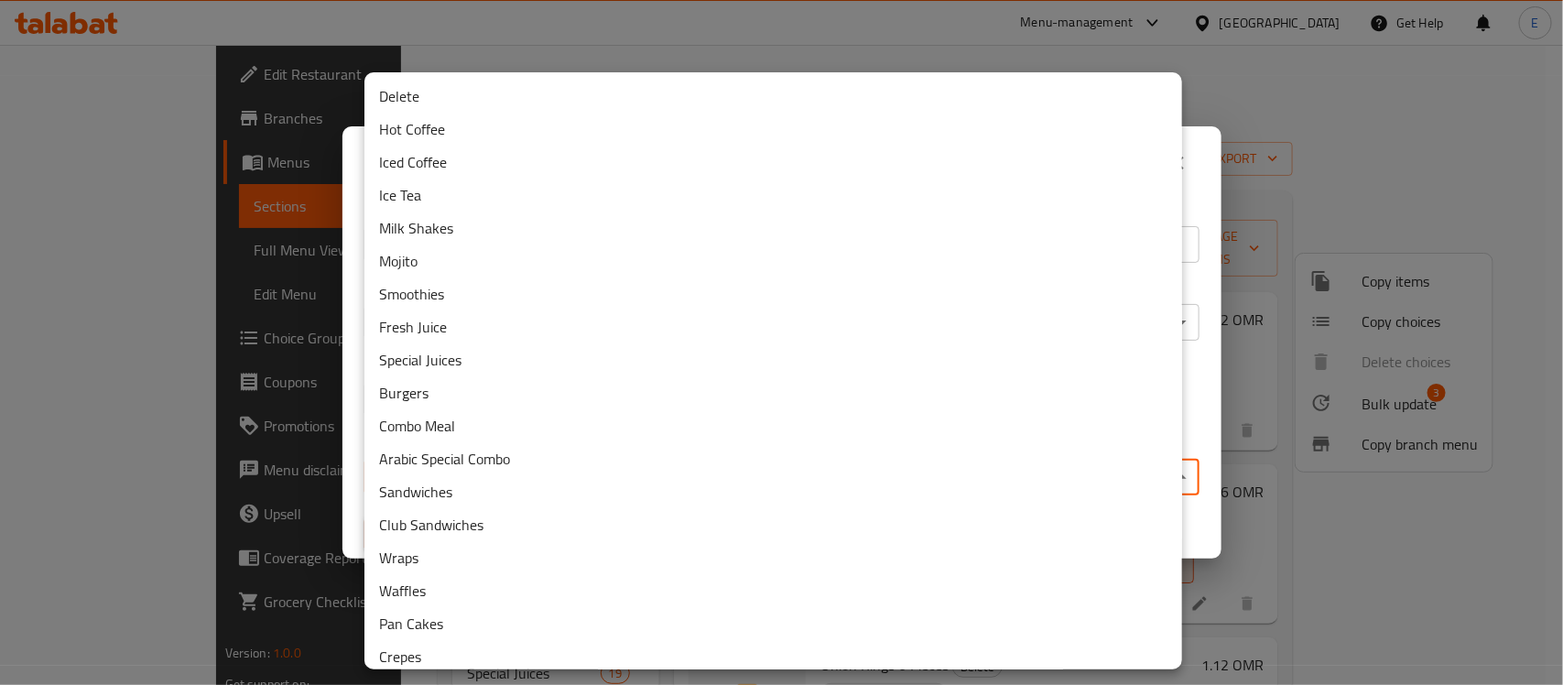
click at [916, 473] on body "​ Menu-management Oman Get Help E Edit Restaurant Branches Menus Sections Full …" at bounding box center [781, 365] width 1563 height 640
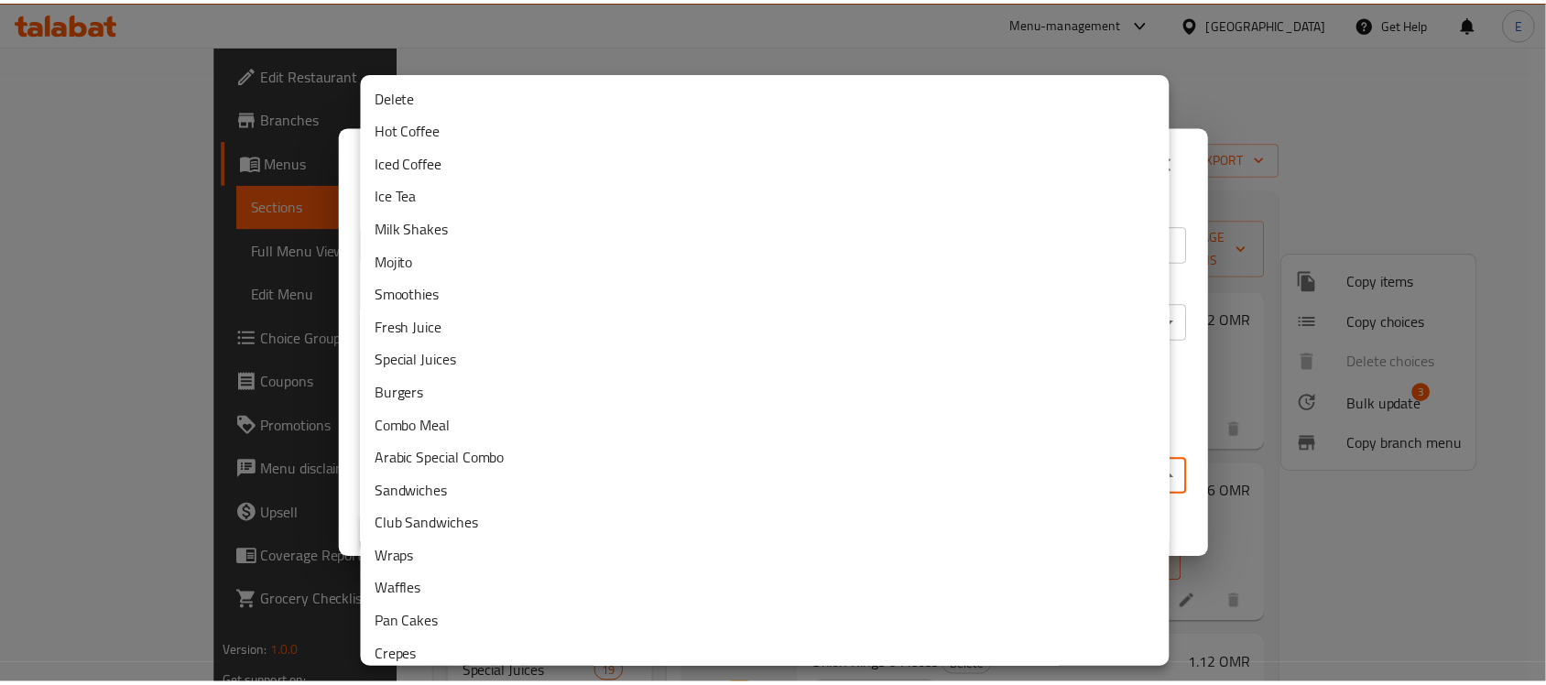
scroll to position [108, 0]
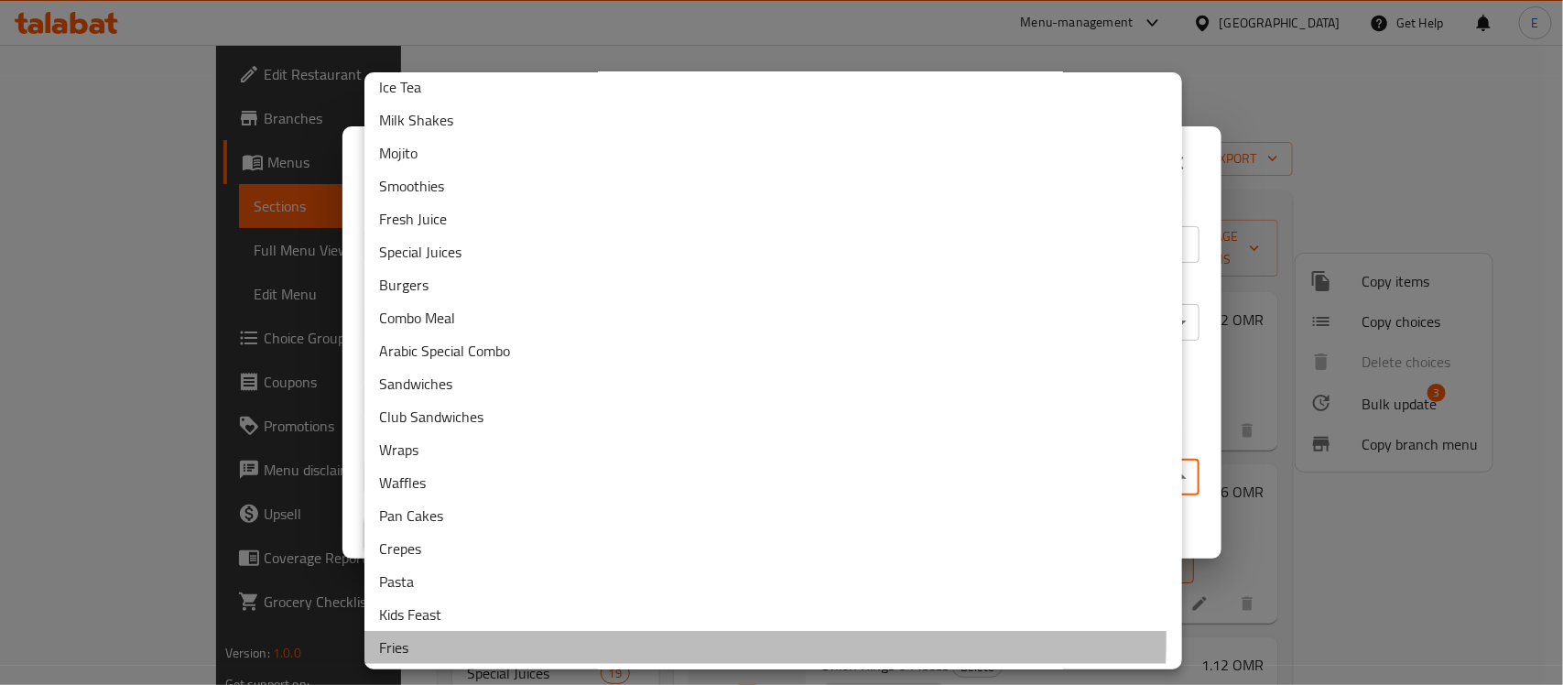
click at [417, 634] on li "Fries" at bounding box center [773, 647] width 818 height 33
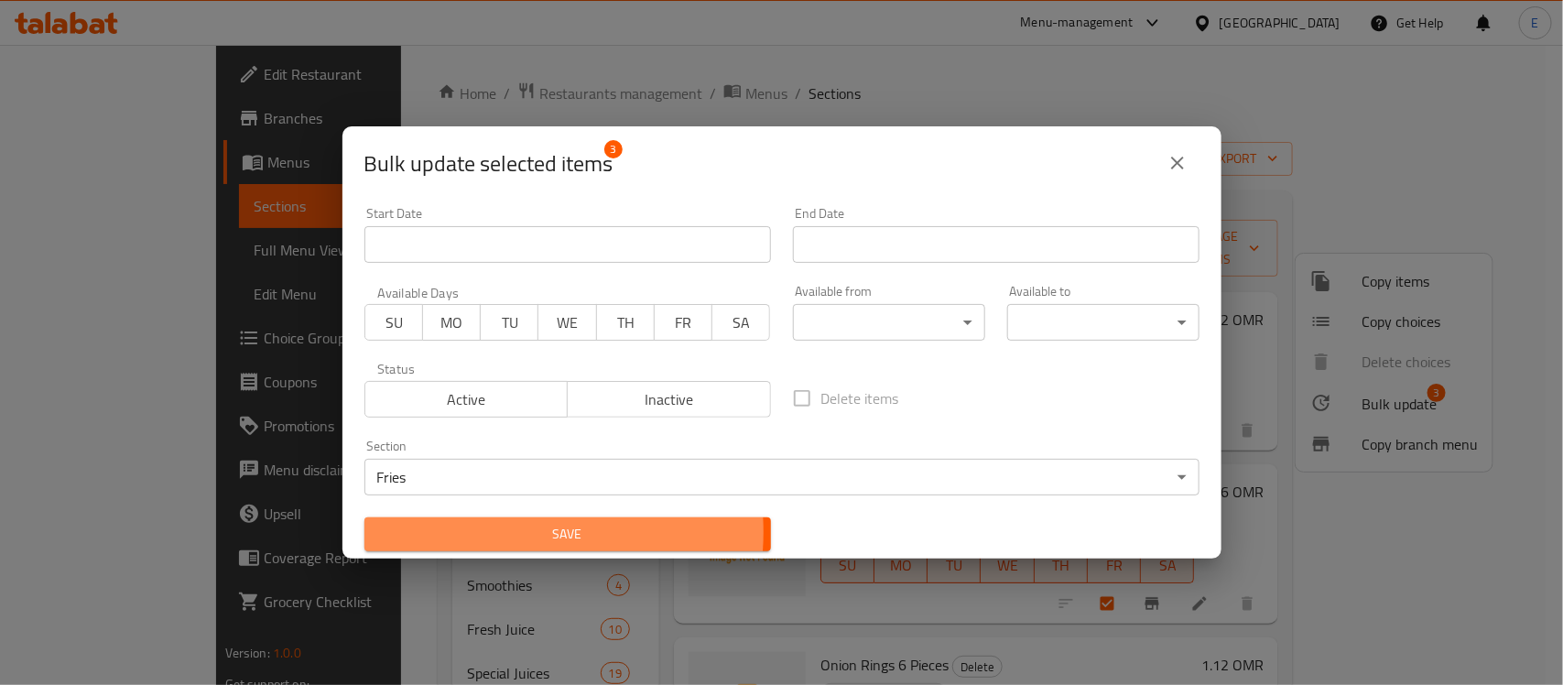
click at [501, 532] on span "Save" at bounding box center [567, 534] width 377 height 23
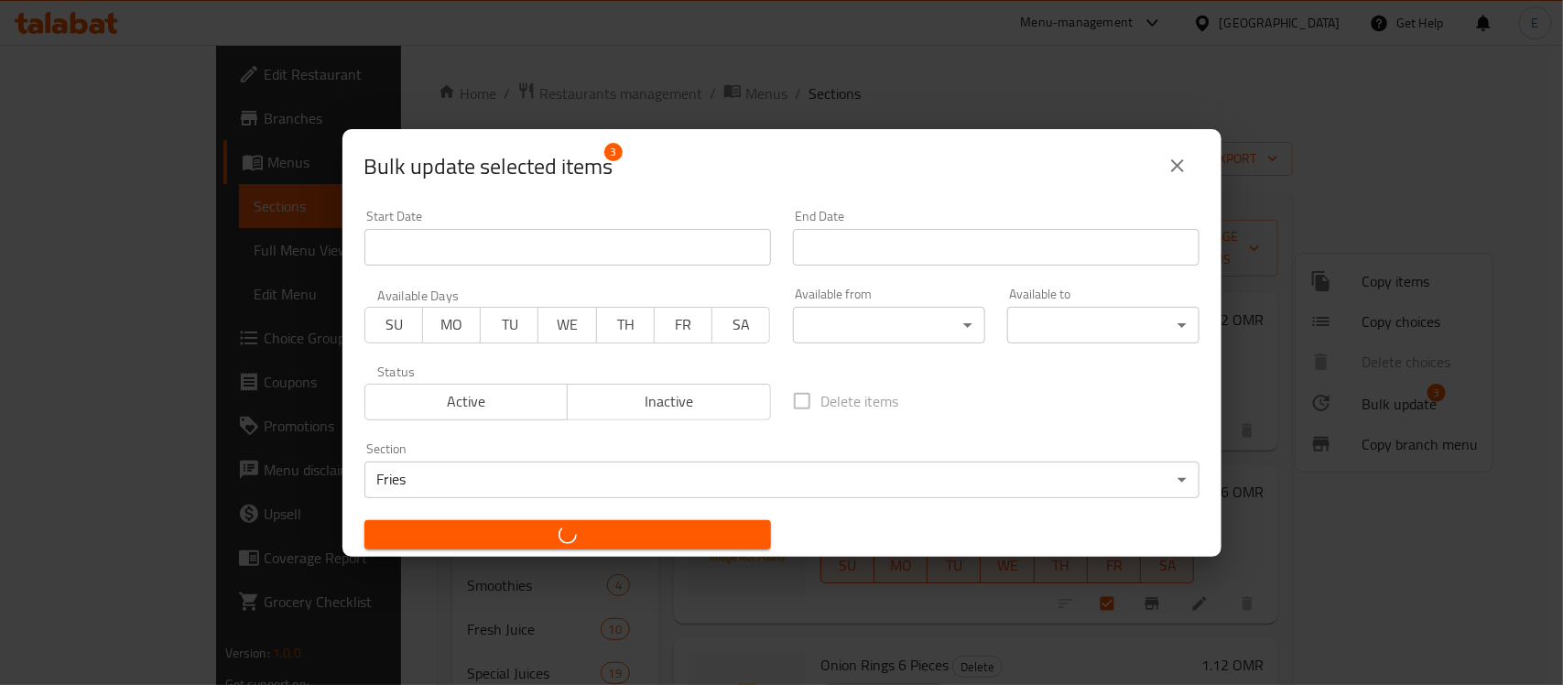
checkbox input "false"
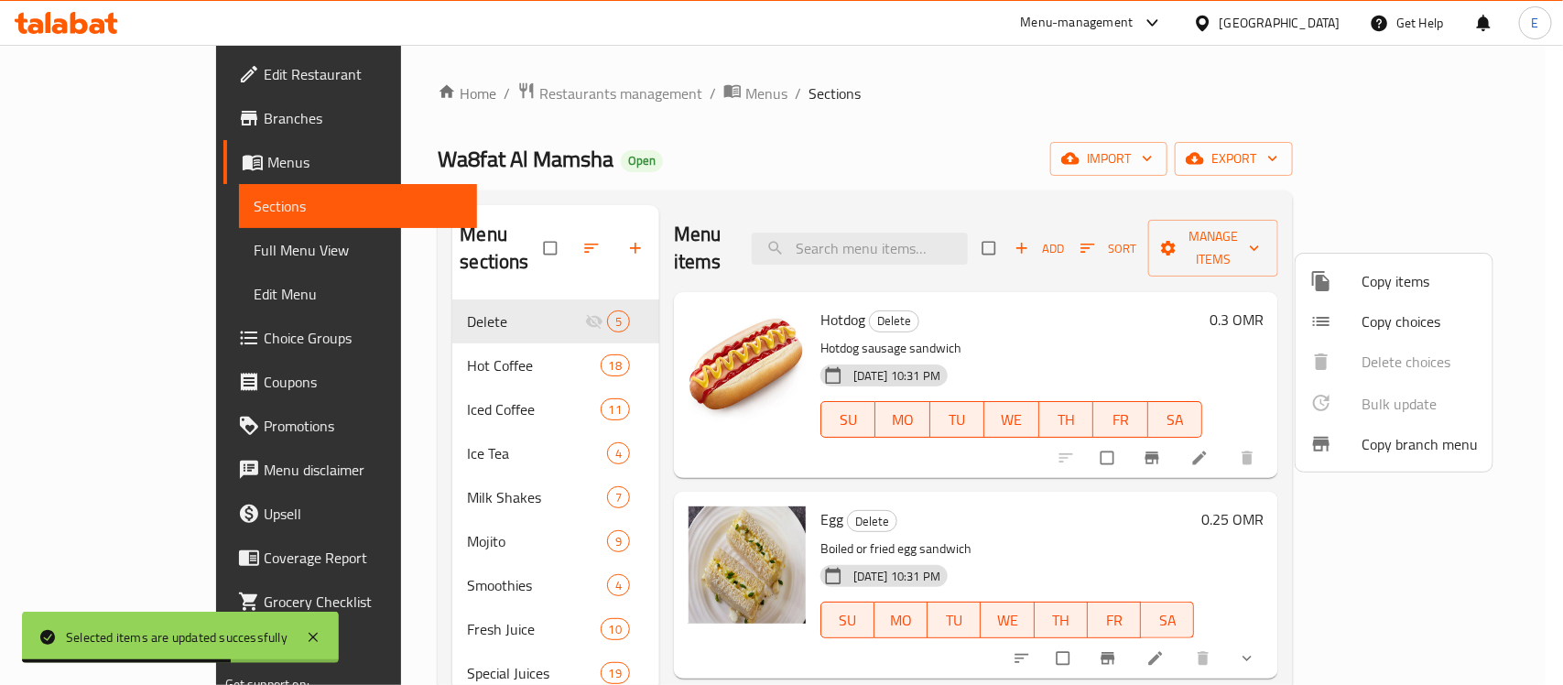
click at [1458, 193] on div at bounding box center [781, 342] width 1563 height 685
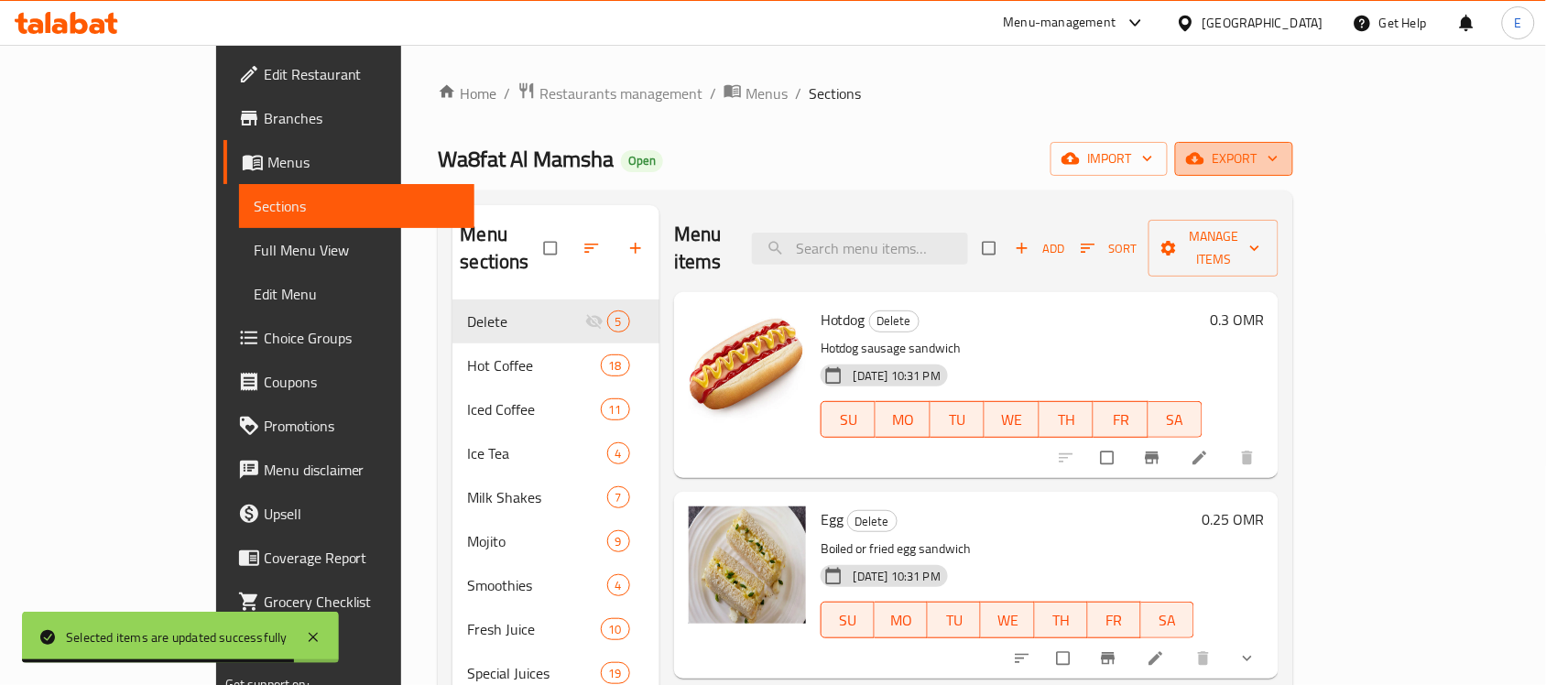
click at [1278, 153] on span "export" at bounding box center [1233, 158] width 89 height 23
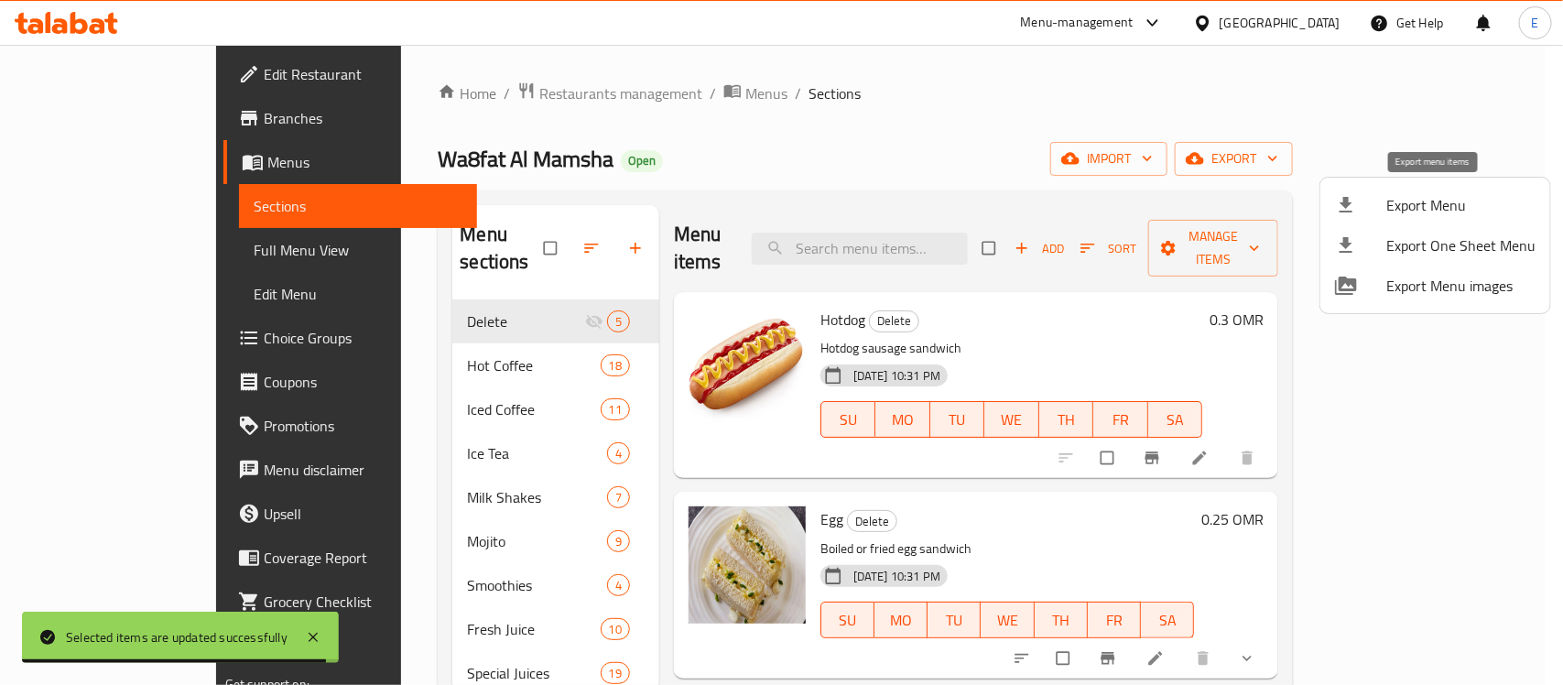
click at [1416, 190] on li "Export Menu" at bounding box center [1435, 205] width 230 height 40
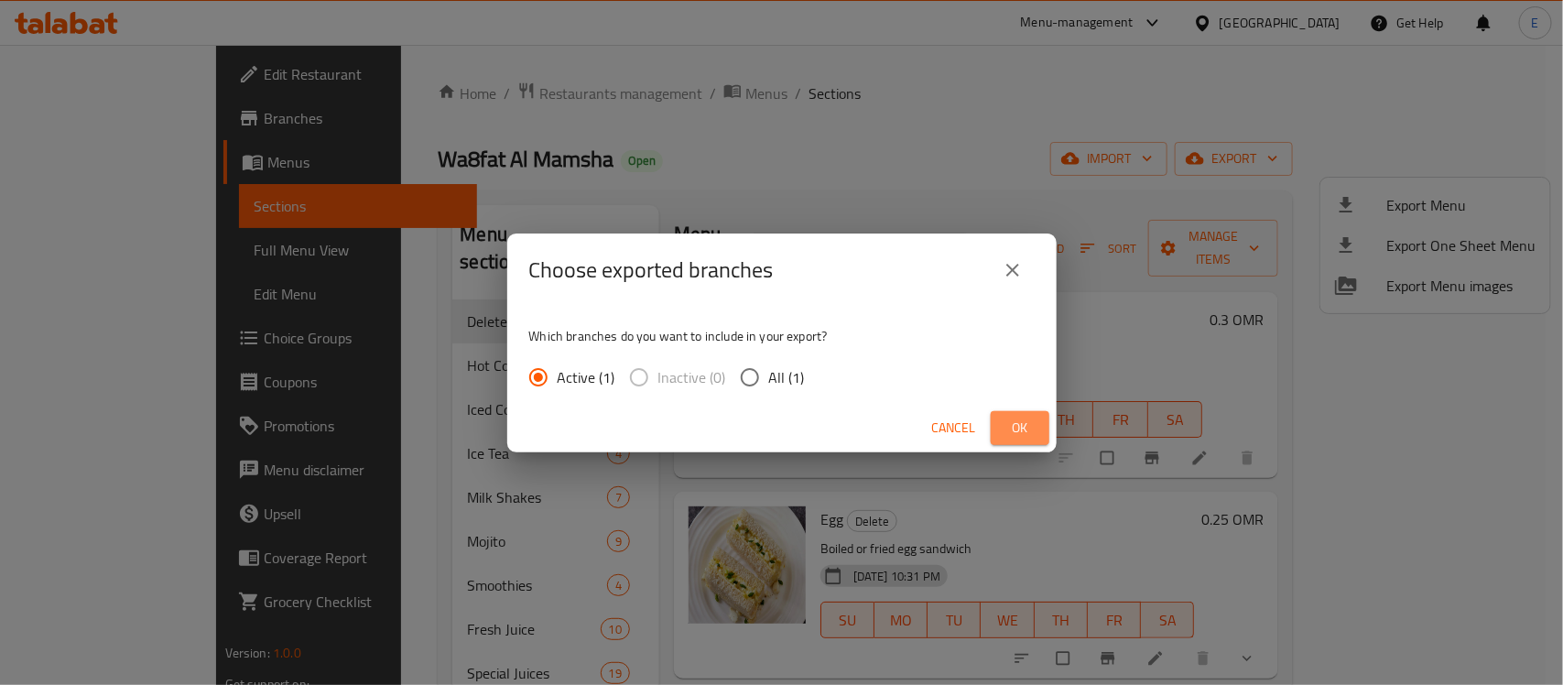
click at [1024, 429] on span "Ok" at bounding box center [1019, 428] width 29 height 23
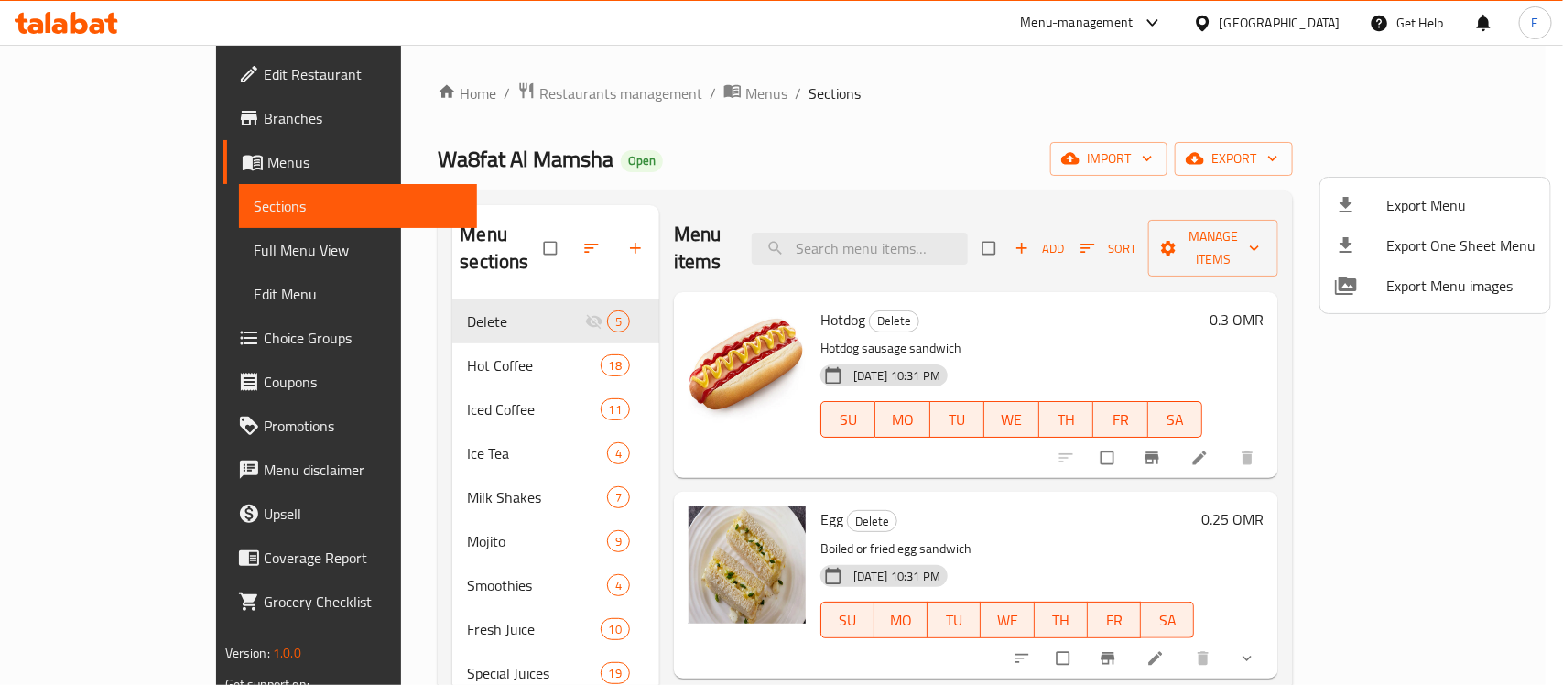
click at [74, 248] on div at bounding box center [781, 342] width 1563 height 685
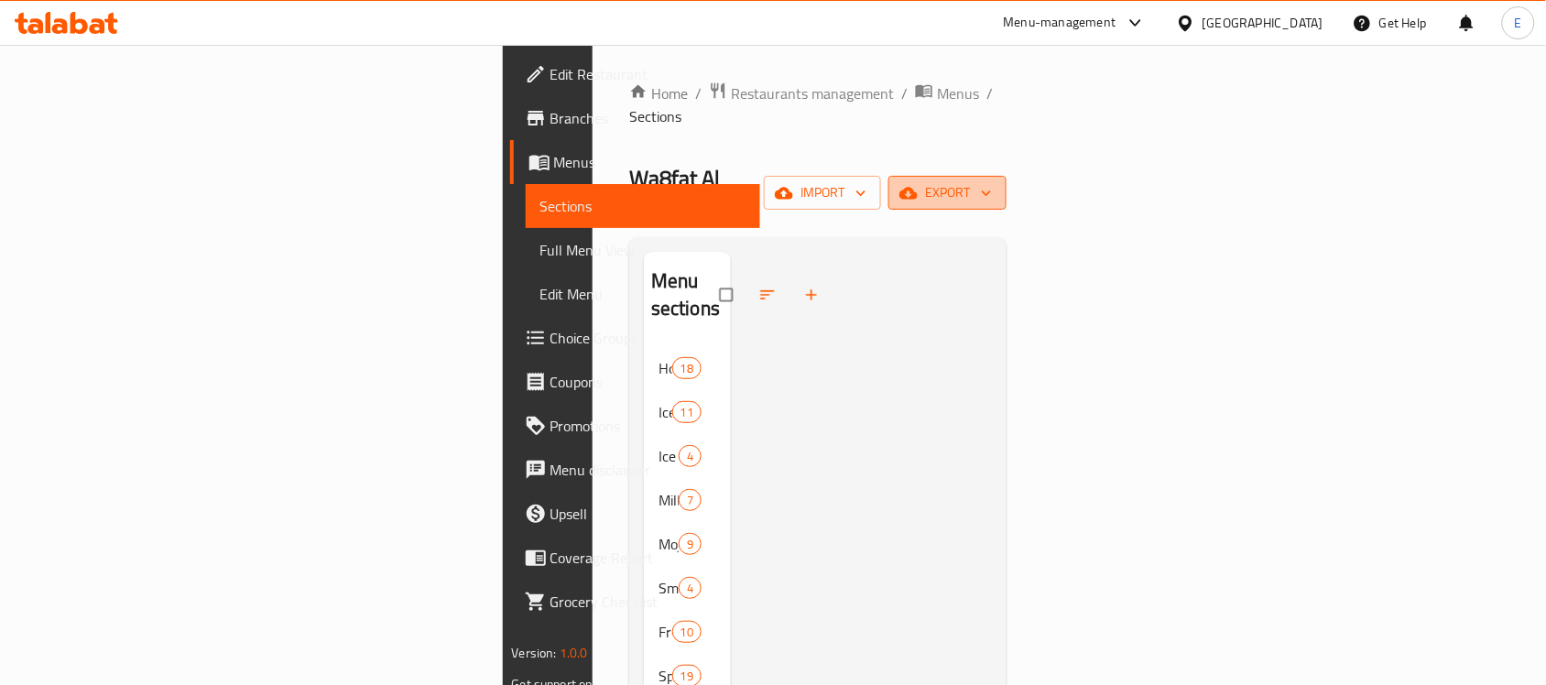
click at [992, 181] on span "export" at bounding box center [947, 192] width 89 height 23
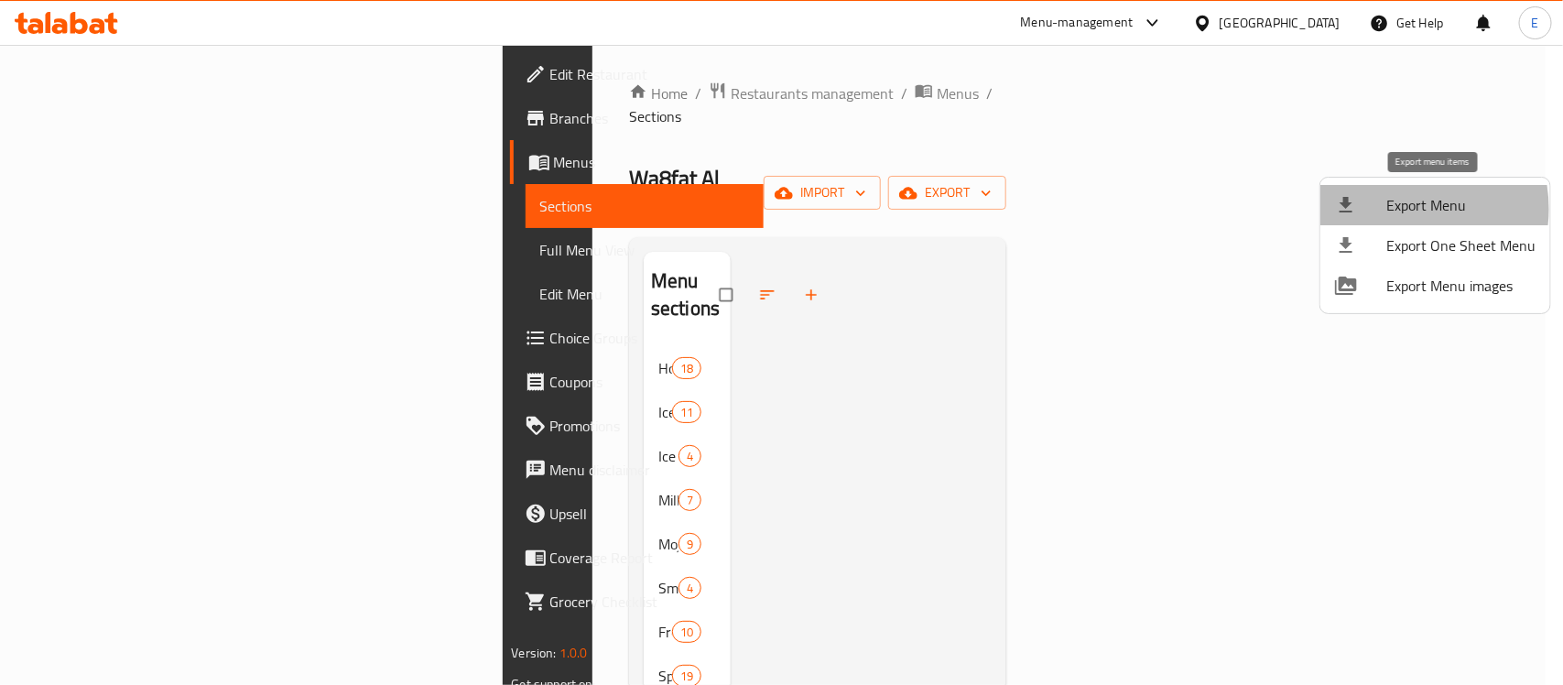
click at [1394, 209] on span "Export Menu" at bounding box center [1460, 205] width 149 height 22
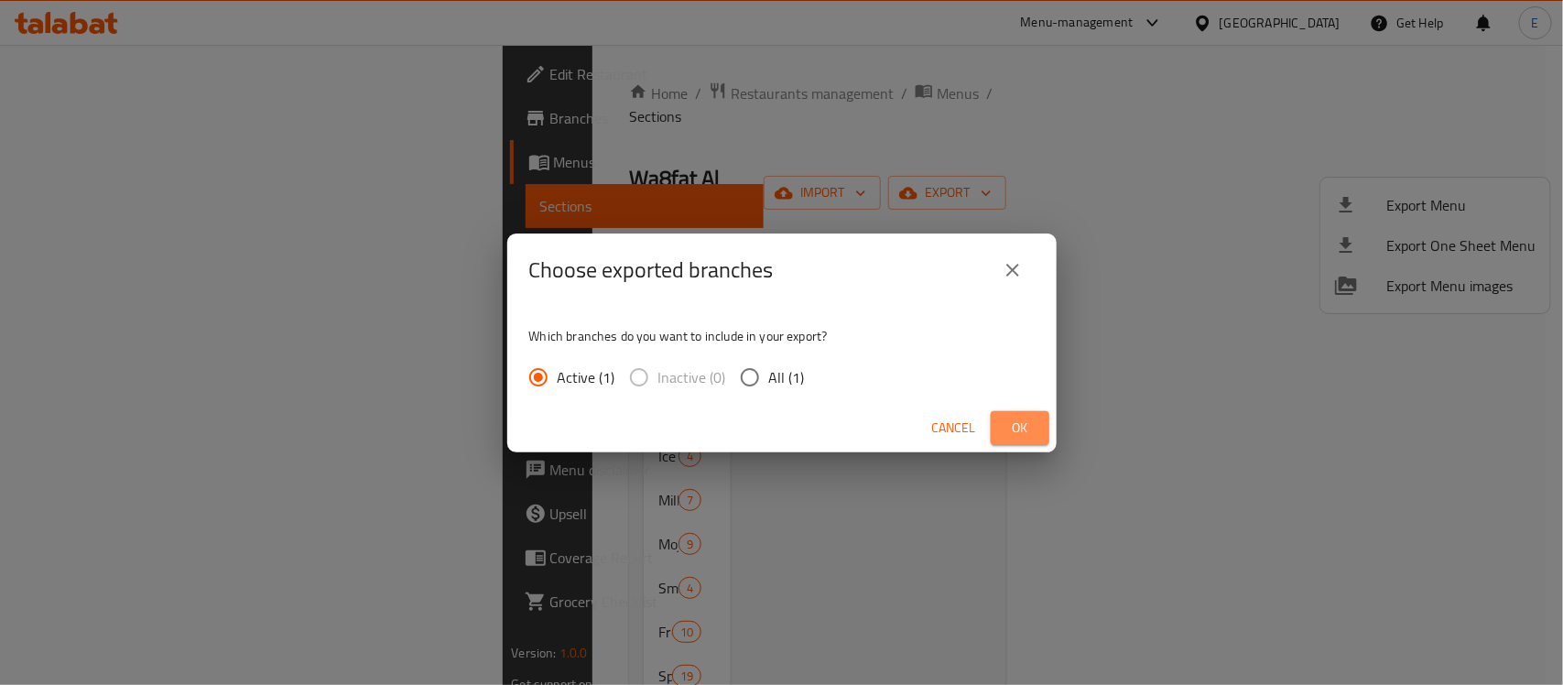
click at [1021, 432] on span "Ok" at bounding box center [1019, 428] width 29 height 23
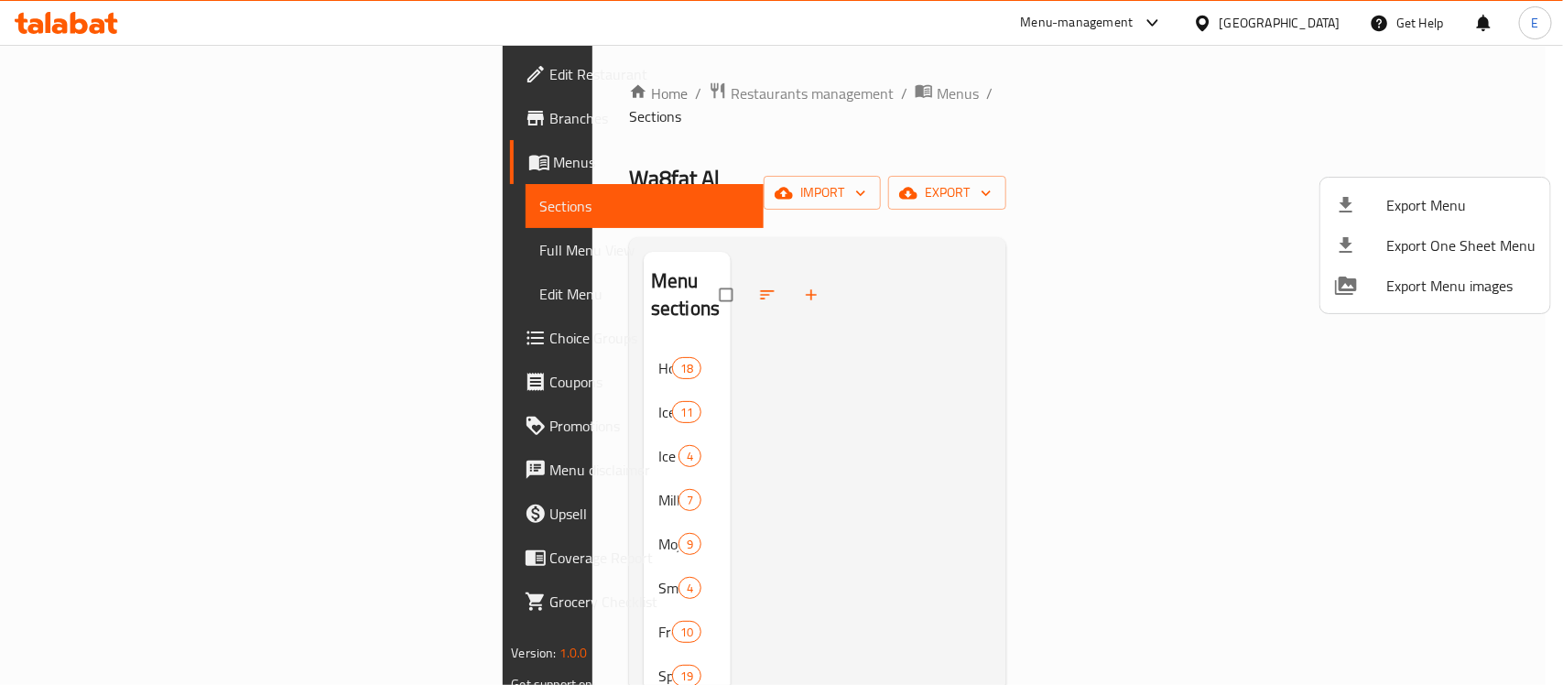
click at [111, 254] on div at bounding box center [781, 342] width 1563 height 685
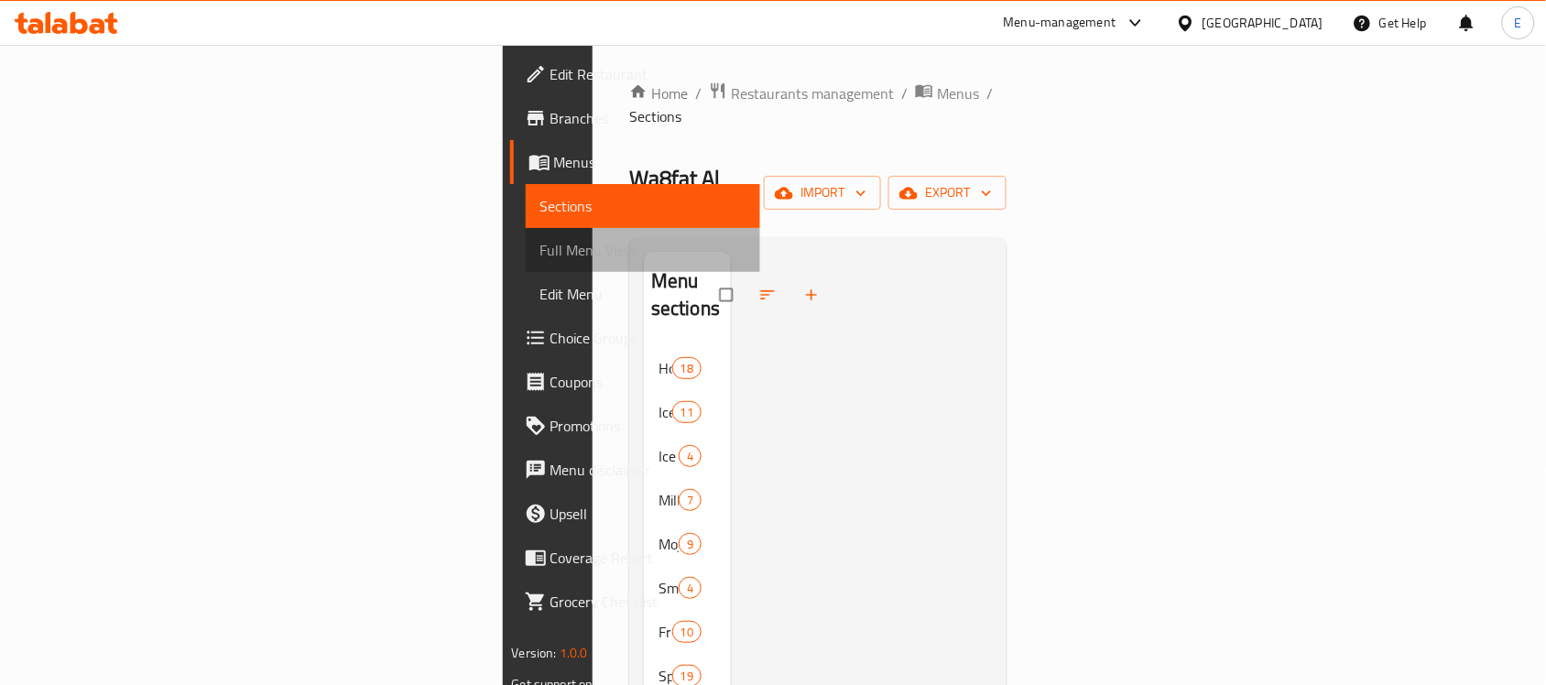
click at [540, 254] on span "Full Menu View" at bounding box center [643, 250] width 206 height 22
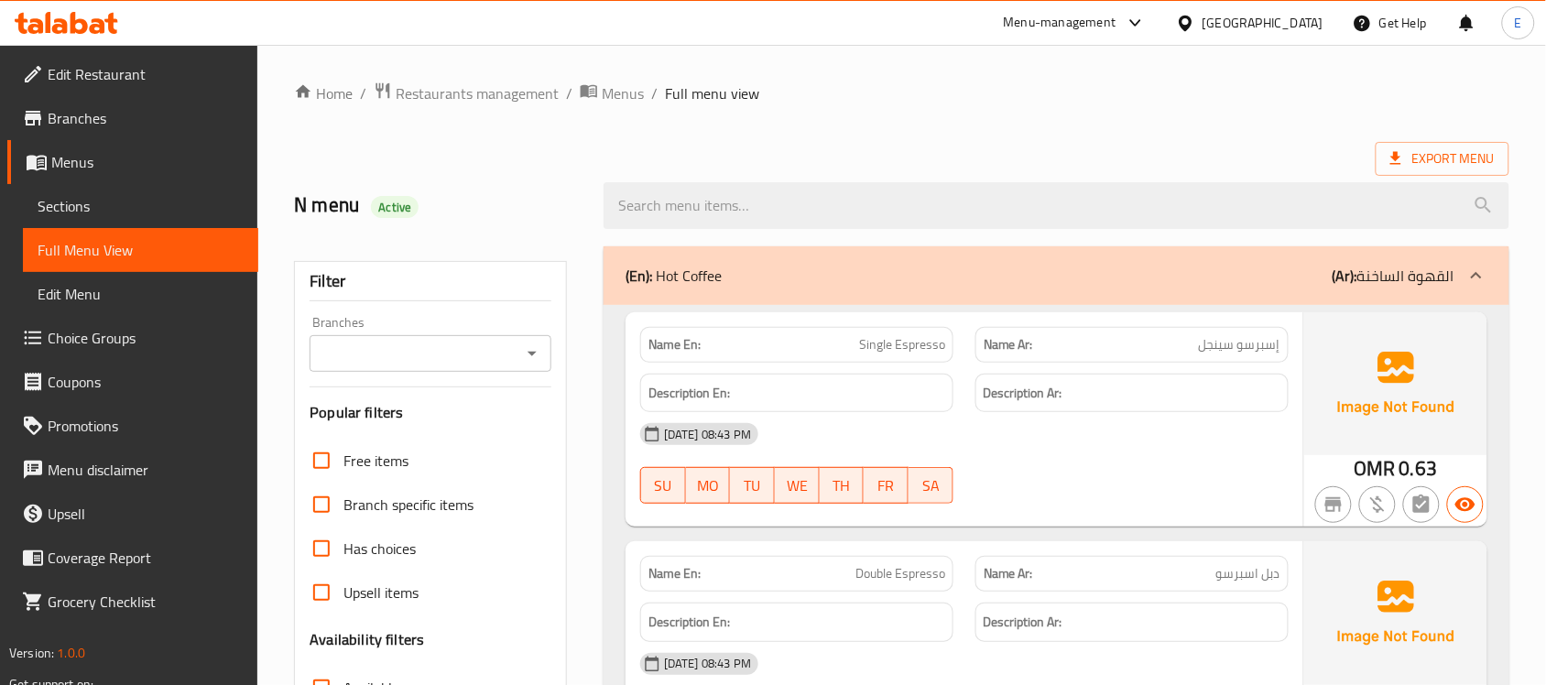
scroll to position [657, 0]
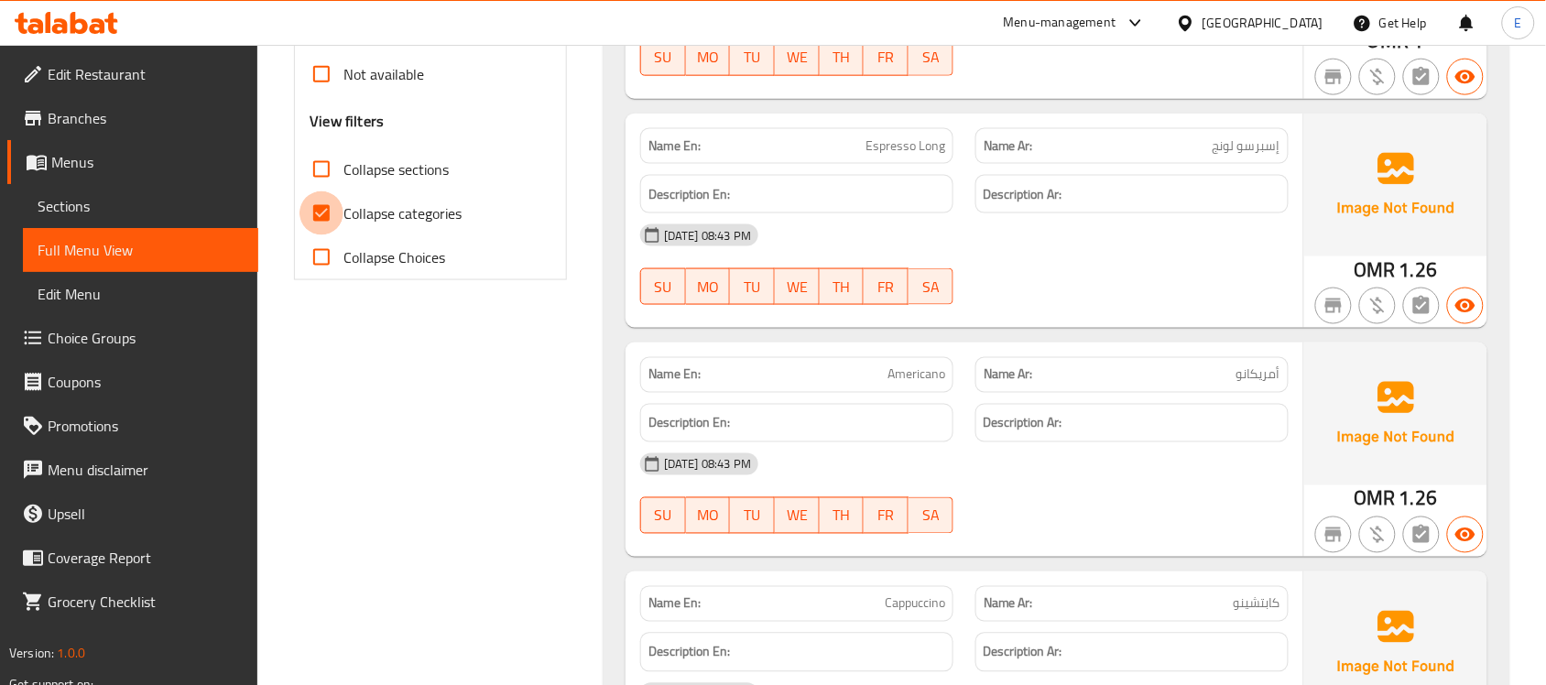
click at [320, 211] on input "Collapse categories" at bounding box center [321, 213] width 44 height 44
checkbox input "false"
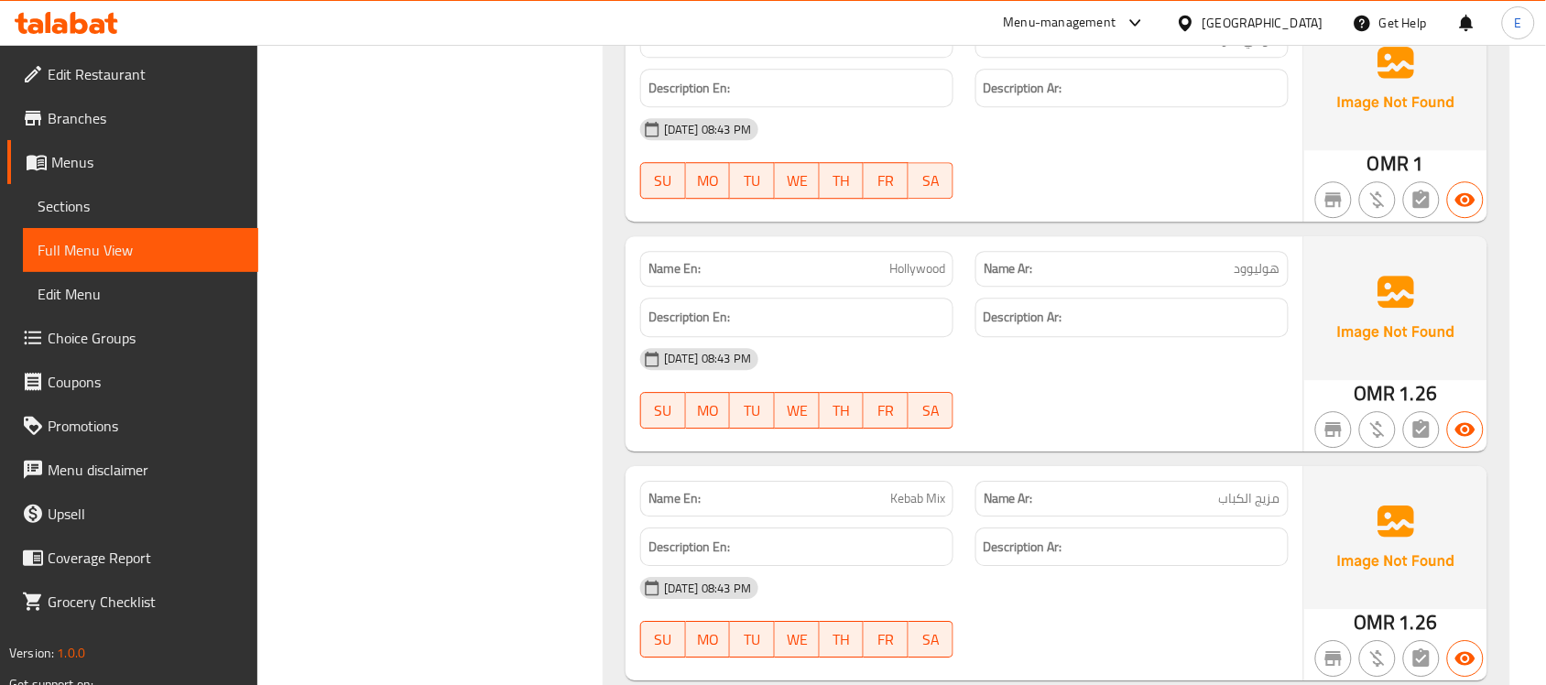
scroll to position [33414, 0]
